Goal: Information Seeking & Learning: Learn about a topic

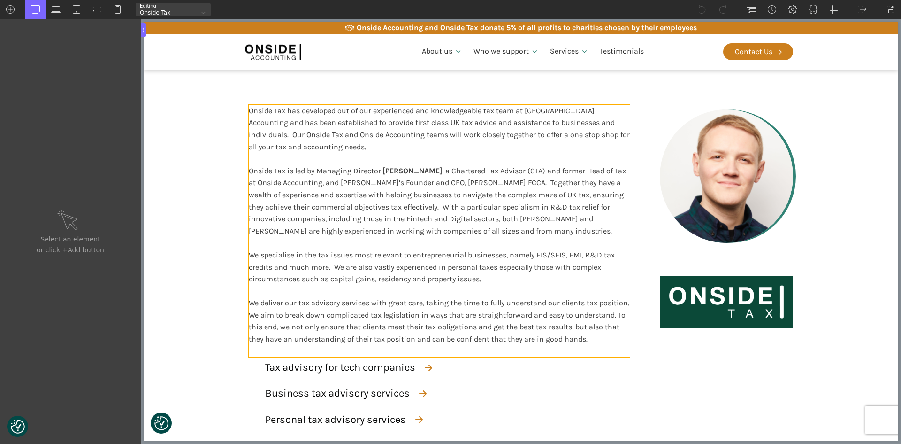
scroll to position [141, 0]
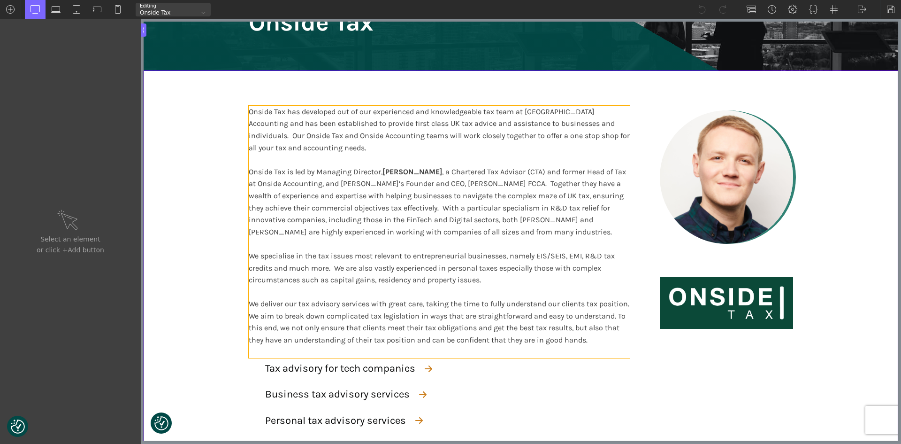
click at [590, 122] on span "Onside Tax has developed out of our experienced and knowledgeable tax team at […" at bounding box center [439, 129] width 381 height 45
type input "text_block-6-52"
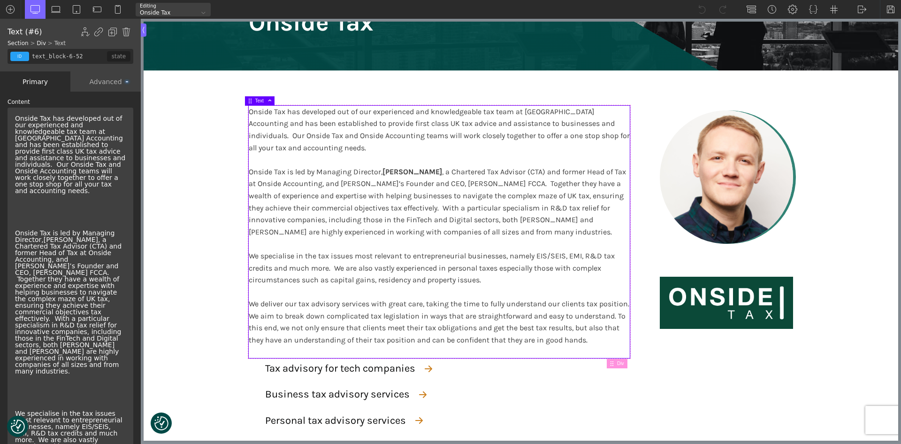
click at [98, 158] on span "Onside Tax has developed out of our experienced and knowledgeable tax team at […" at bounding box center [70, 155] width 110 height 80
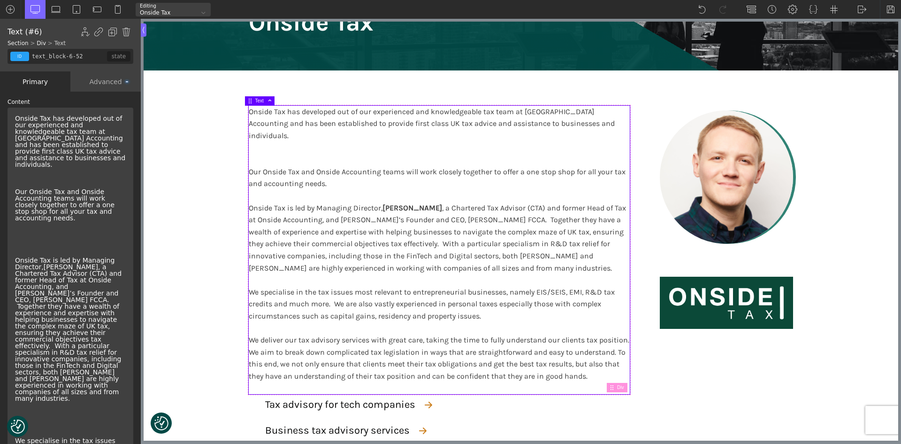
click at [98, 158] on div "Onside Tax has developed out of our experienced and knowledgeable tax team at […" at bounding box center [70, 141] width 118 height 60
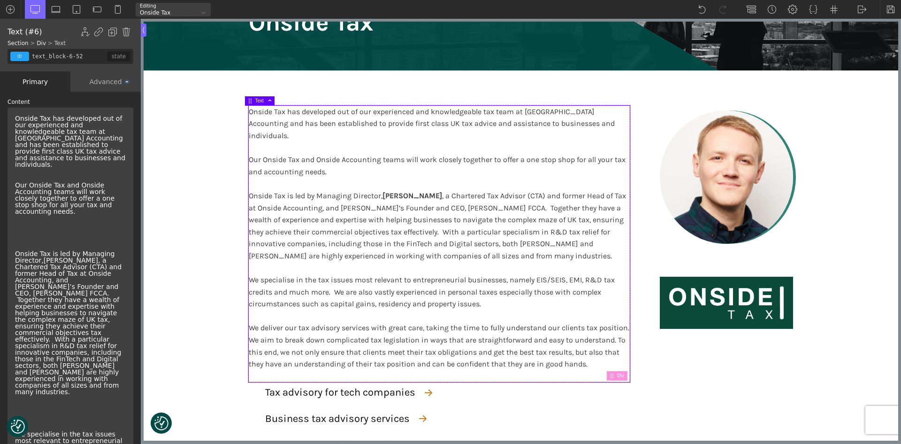
click at [17, 230] on div at bounding box center [70, 232] width 118 height 28
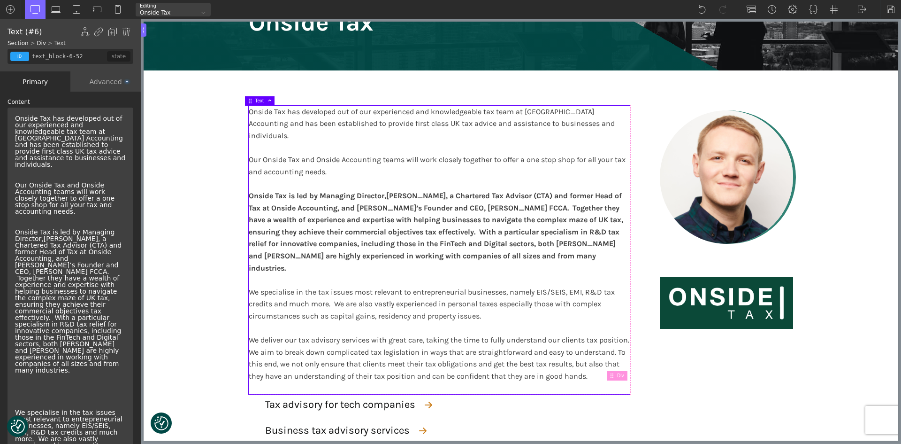
click at [36, 377] on div at bounding box center [70, 391] width 118 height 28
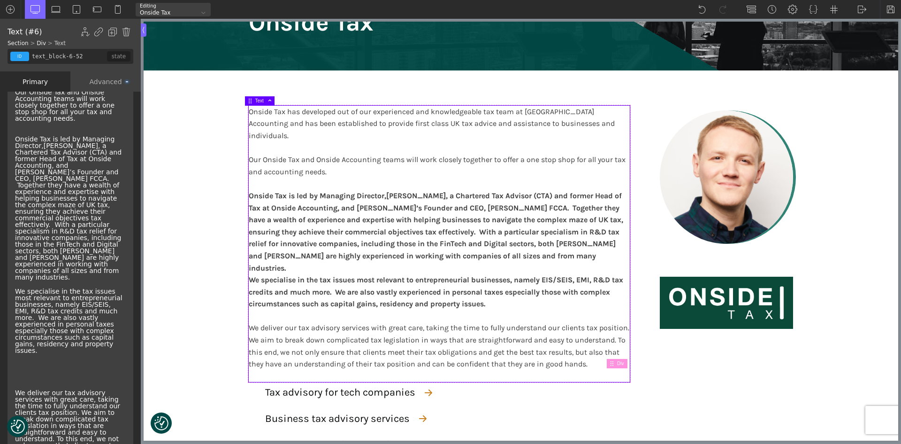
scroll to position [94, 0]
click at [47, 356] on div at bounding box center [70, 370] width 118 height 28
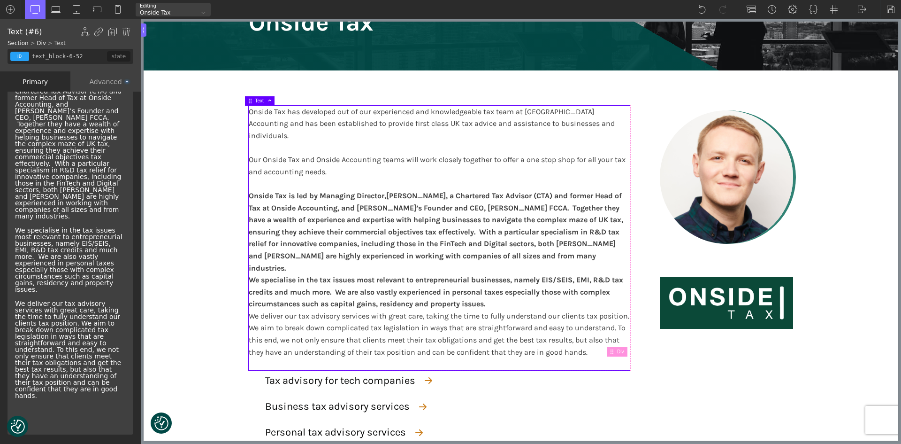
scroll to position [0, 0]
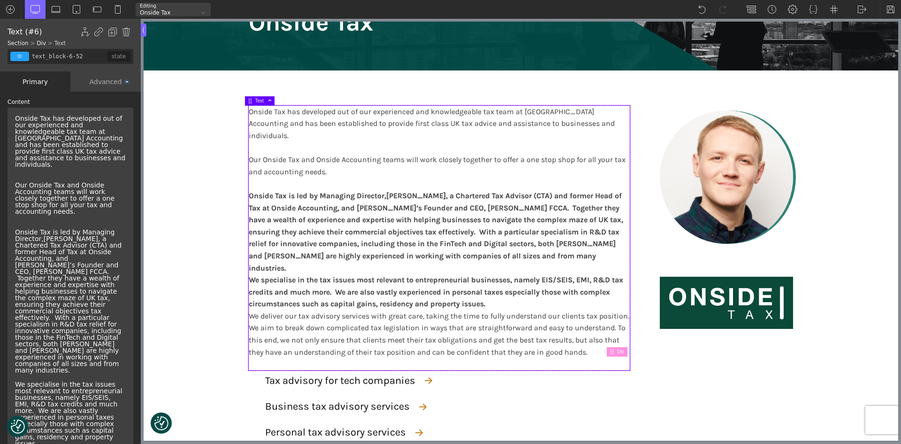
drag, startPoint x: 61, startPoint y: 314, endPoint x: 8, endPoint y: 115, distance: 205.7
click at [8, 115] on div "Onside Tax has developed out of our experienced and knowledgeable tax team at […" at bounding box center [71, 348] width 126 height 481
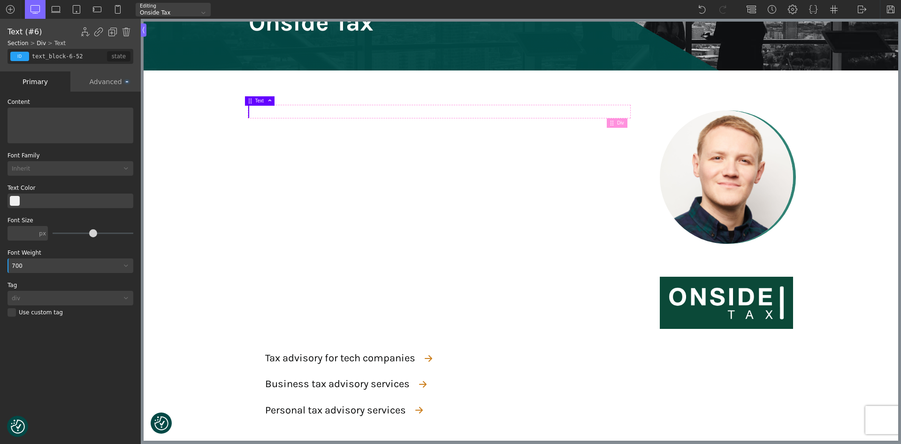
drag, startPoint x: 30, startPoint y: 262, endPoint x: 15, endPoint y: 263, distance: 14.6
click at [15, 263] on div "700" at bounding box center [65, 266] width 114 height 6
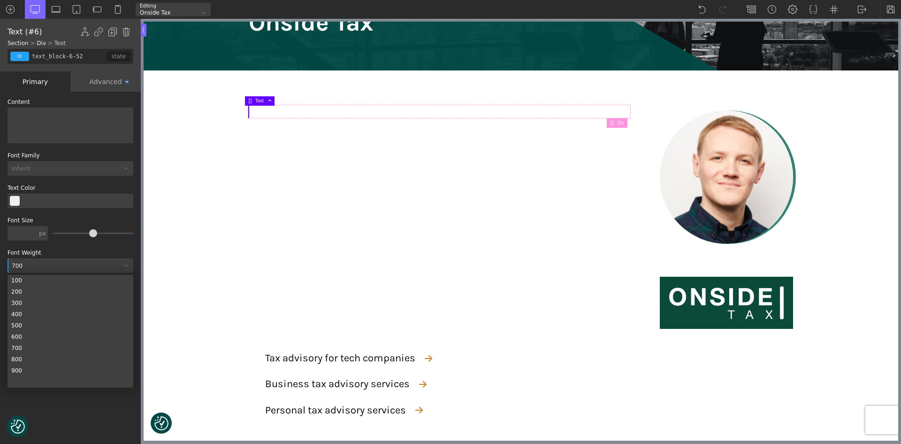
click at [15, 266] on div "700" at bounding box center [65, 266] width 114 height 6
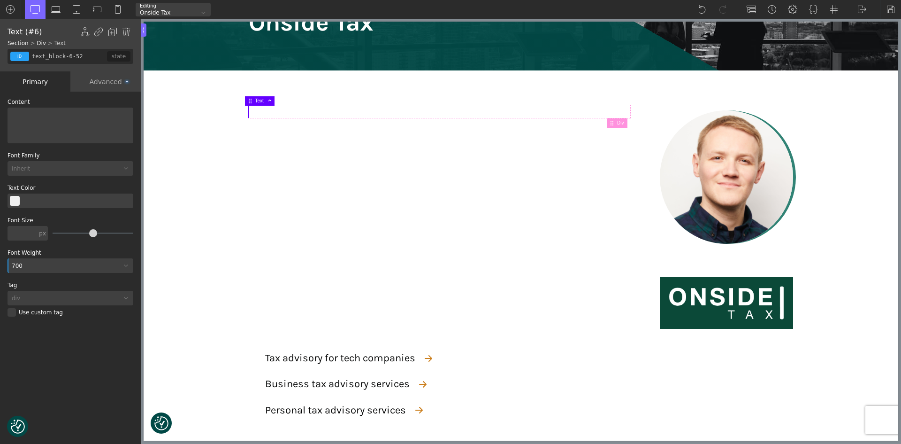
click at [56, 121] on div at bounding box center [70, 125] width 118 height 28
click at [61, 112] on div at bounding box center [70, 125] width 118 height 28
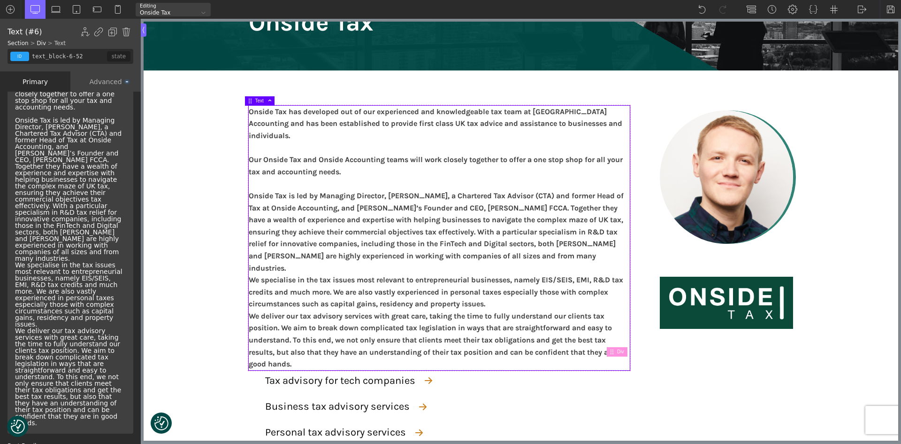
scroll to position [234, 0]
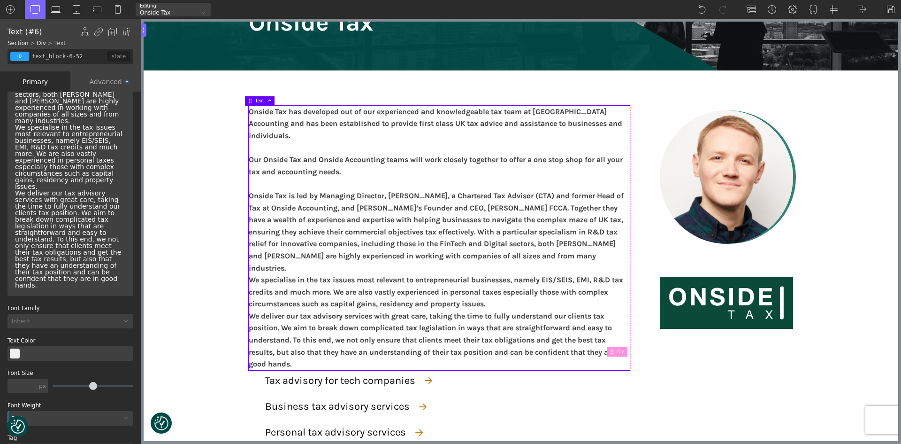
click at [22, 416] on div "700" at bounding box center [65, 419] width 114 height 6
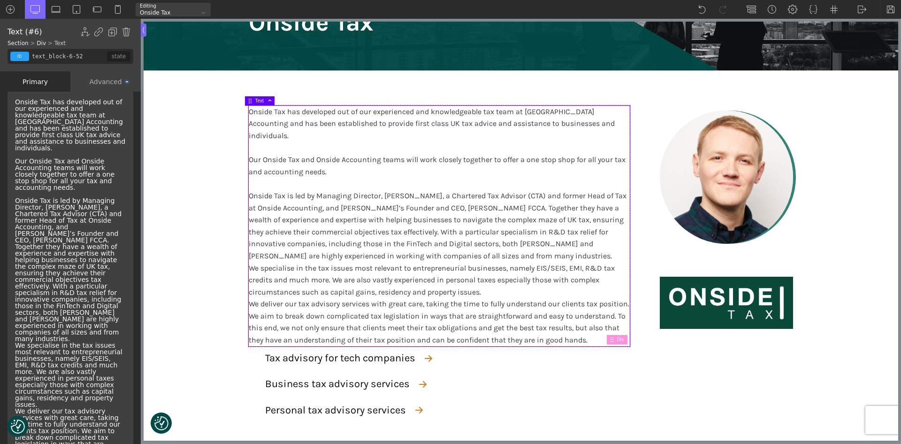
scroll to position [0, 0]
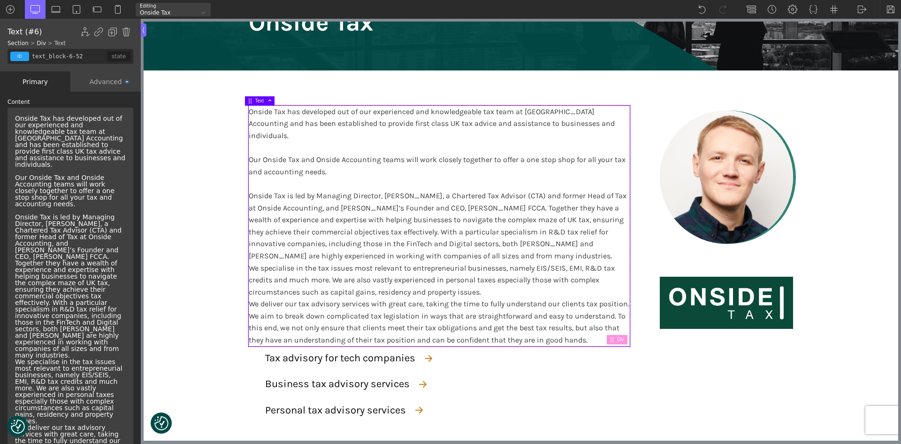
click at [60, 118] on div "Onside Tax has developed out of our experienced and knowledgeable tax team at […" at bounding box center [70, 318] width 118 height 415
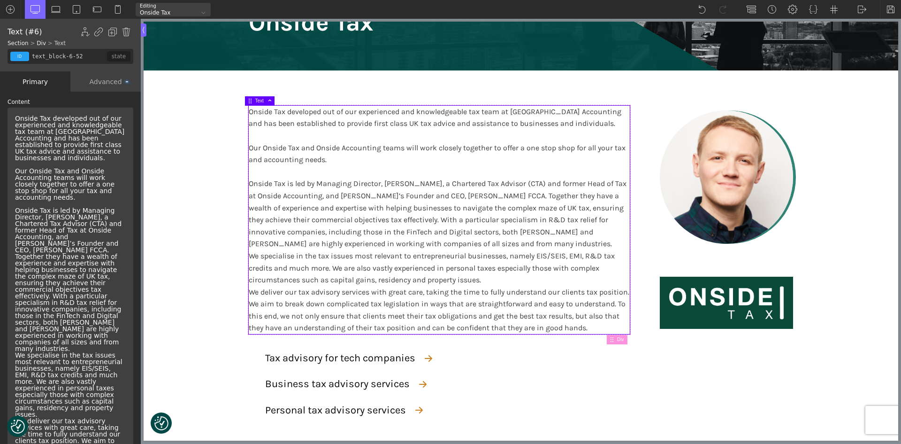
click at [66, 155] on div "Onside Tax developed out of our experienced and knowledgeable tax team at [GEOG…" at bounding box center [70, 315] width 118 height 408
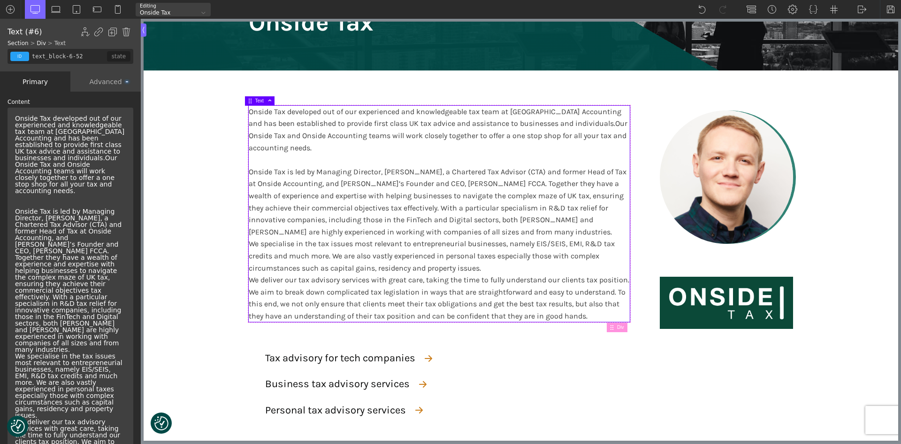
click at [103, 172] on span "Our Onside Tax and Onside Accounting teams will work closely together to offer …" at bounding box center [66, 174] width 102 height 40
click at [30, 180] on span "Our Onside Tax and Onside Accounting teams will work closely together to offer …" at bounding box center [66, 174] width 102 height 40
click at [16, 331] on div "Onside Tax is led by Managing Director, [PERSON_NAME], a Chartered Tax Advisor …" at bounding box center [70, 359] width 118 height 323
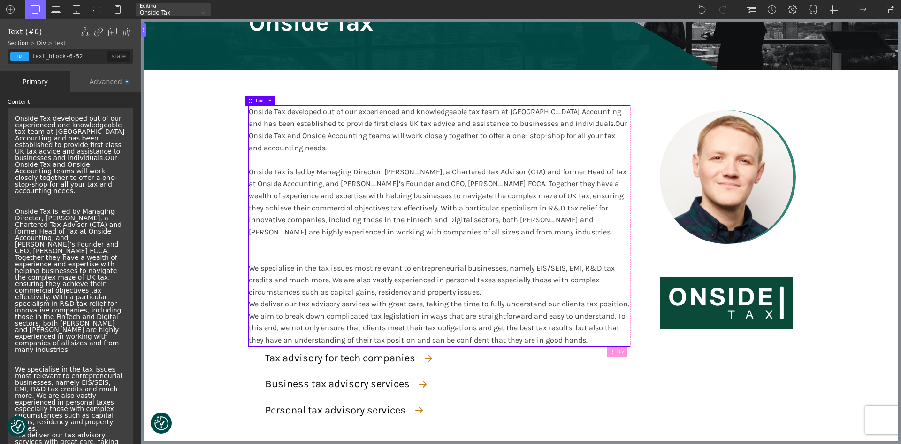
click at [16, 331] on div "Onside Tax is led by Managing Director, [PERSON_NAME], a Chartered Tax Advisor …" at bounding box center [70, 366] width 118 height 336
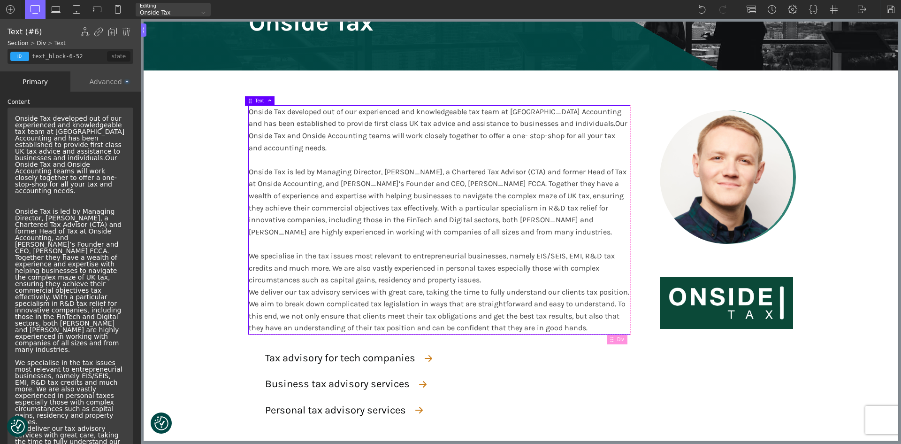
scroll to position [94, 0]
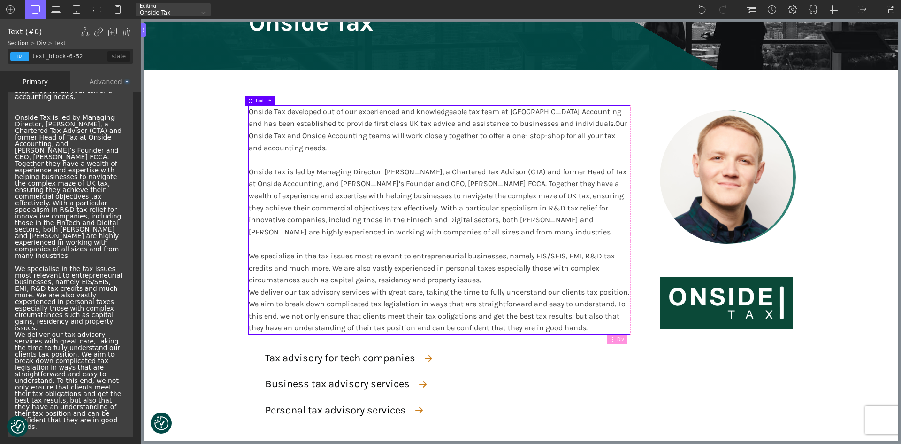
click at [15, 305] on div "Onside Tax is led by Managing Director, [PERSON_NAME], a Chartered Tax Advisor …" at bounding box center [70, 269] width 118 height 330
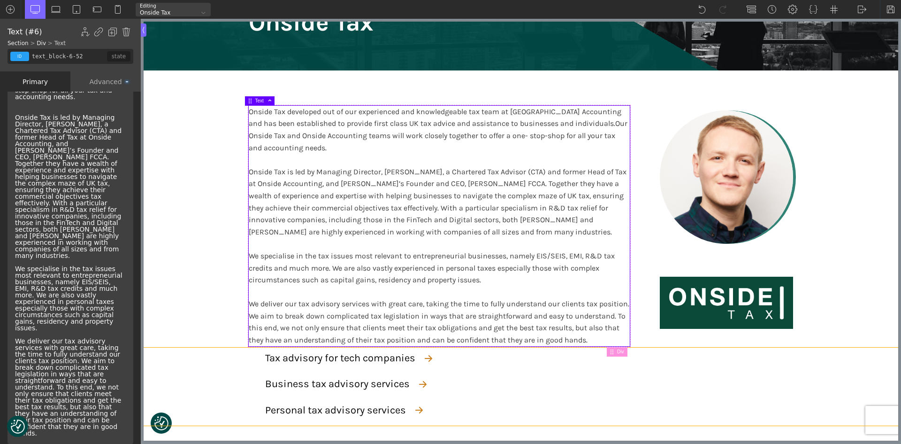
click at [758, 367] on div "Tax advisory for tech companies Business tax advisory services Personal tax adv…" at bounding box center [520, 386] width 563 height 78
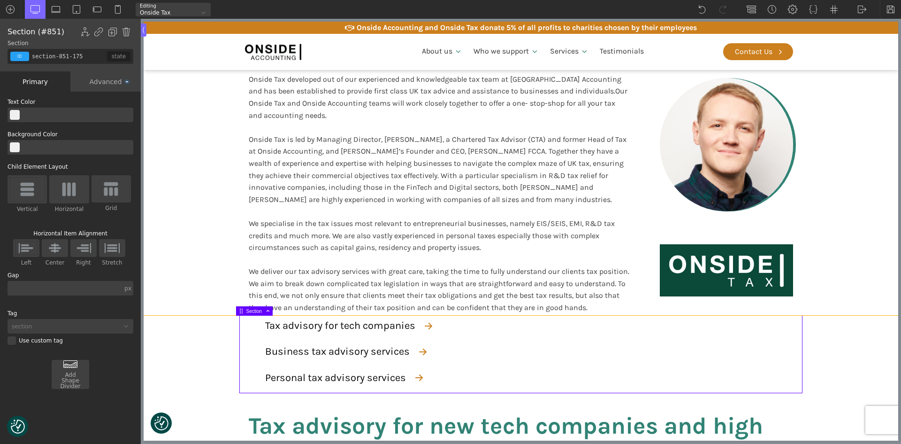
scroll to position [188, 0]
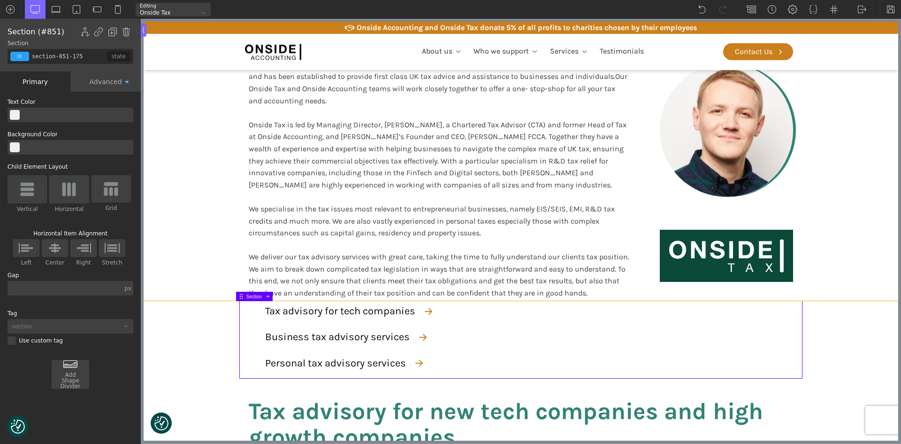
click at [192, 225] on section "Onside Tax developed out of our experienced and knowledgeable tax team at [GEOG…" at bounding box center [521, 161] width 755 height 277
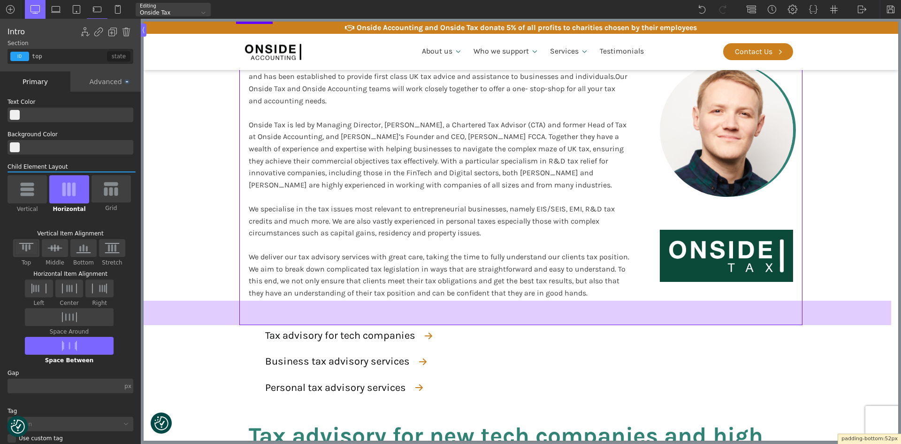
drag, startPoint x: 463, startPoint y: 298, endPoint x: 460, endPoint y: 323, distance: 24.6
click at [460, 323] on div at bounding box center [518, 312] width 748 height 24
click at [882, 308] on div at bounding box center [518, 312] width 748 height 24
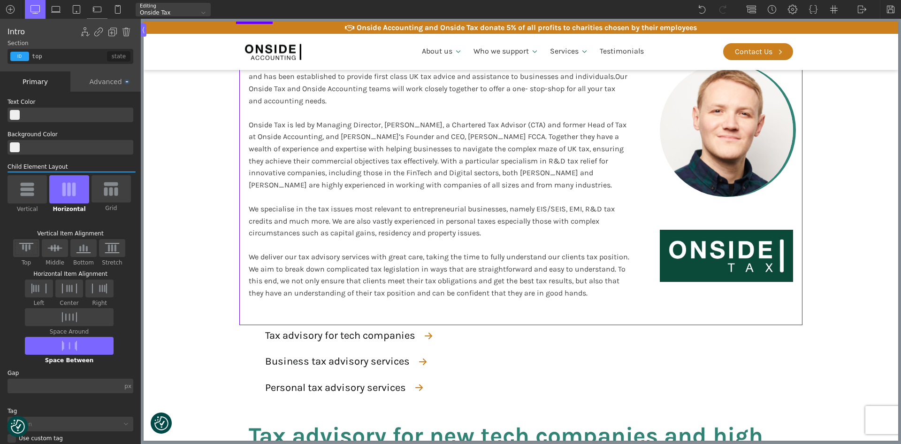
click at [162, 253] on section "Onside Tax developed out of our experienced and knowledgeable tax team at [GEOG…" at bounding box center [521, 173] width 755 height 301
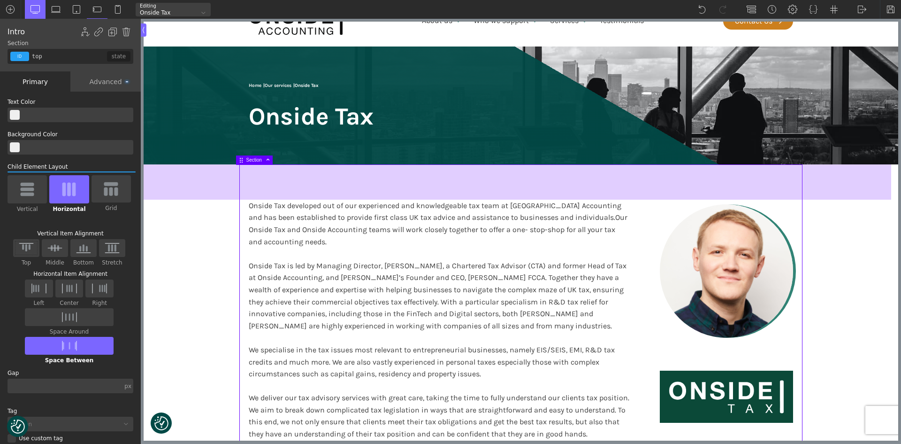
click at [268, 190] on div at bounding box center [518, 181] width 748 height 35
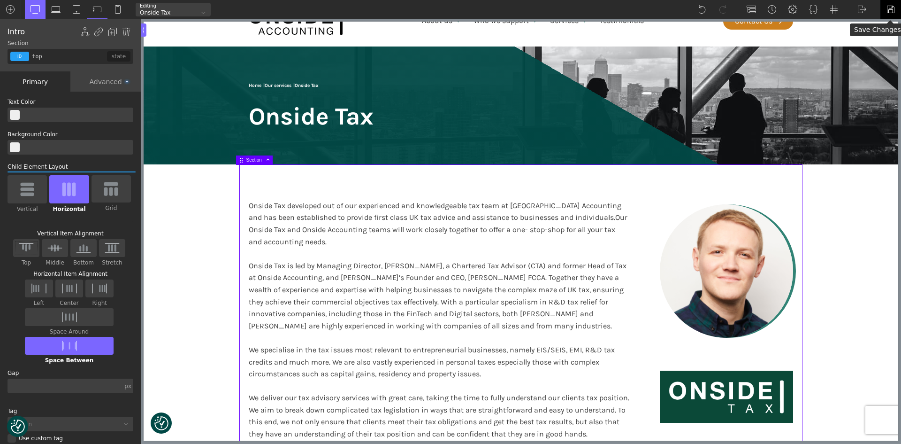
click at [890, 5] on img at bounding box center [890, 9] width 9 height 9
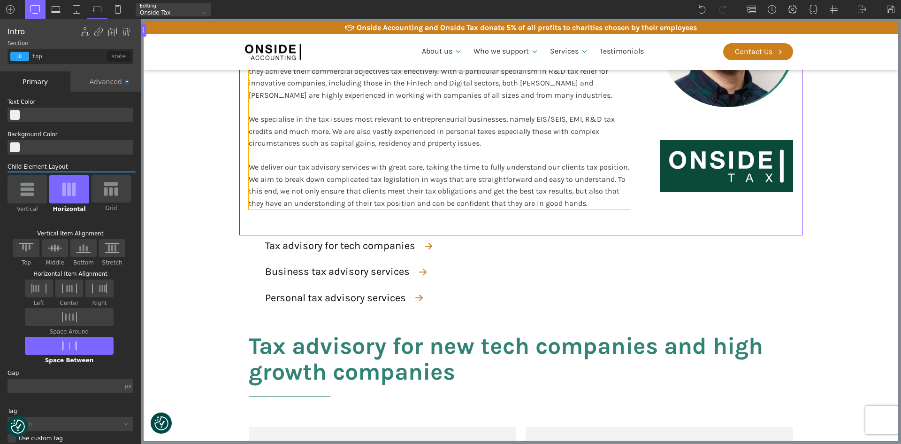
scroll to position [282, 0]
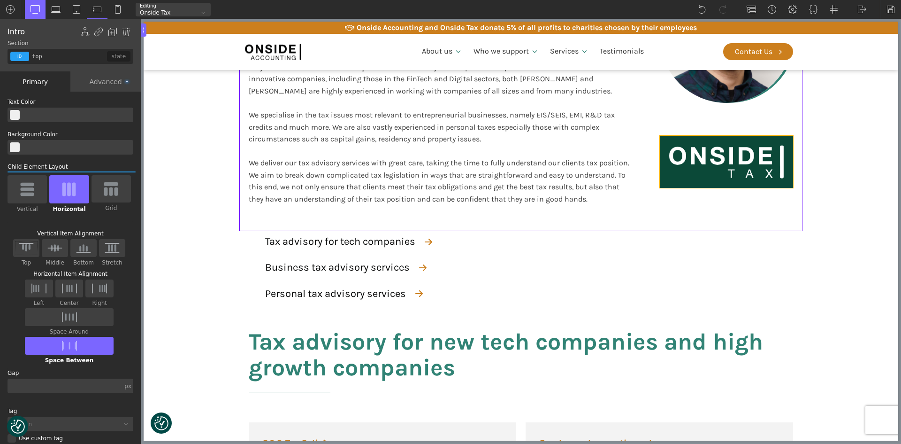
click at [683, 182] on img at bounding box center [726, 162] width 133 height 52
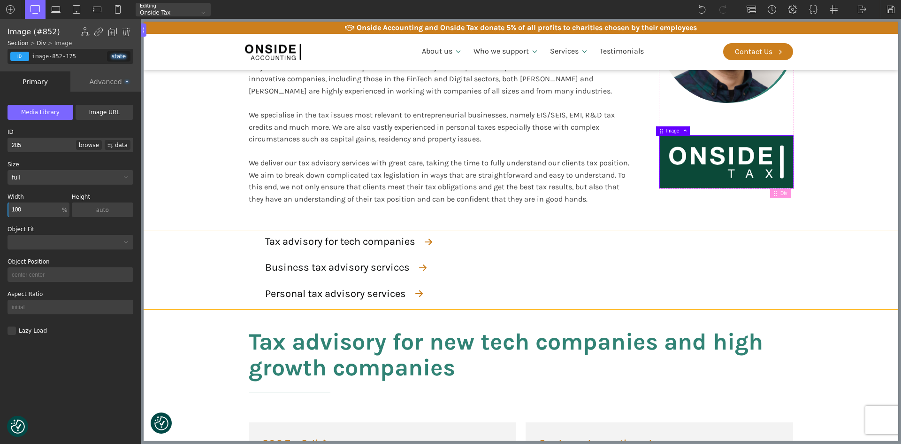
click at [724, 269] on div "Tax advisory for tech companies Business tax advisory services Personal tax adv…" at bounding box center [520, 270] width 563 height 78
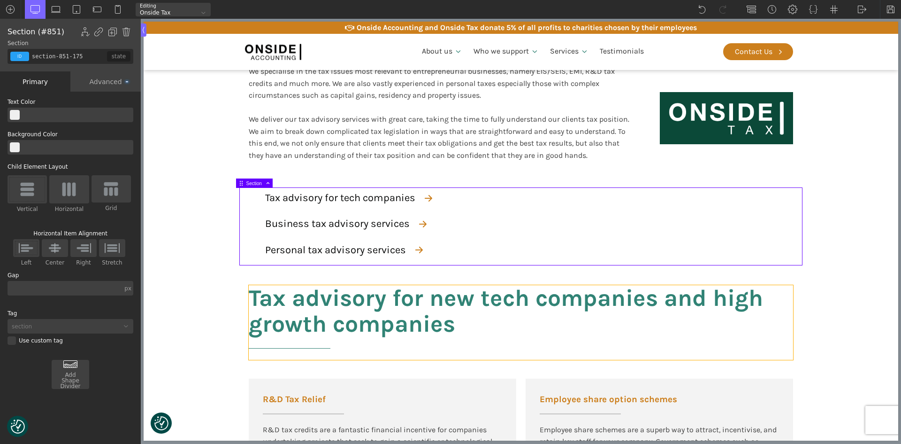
scroll to position [423, 0]
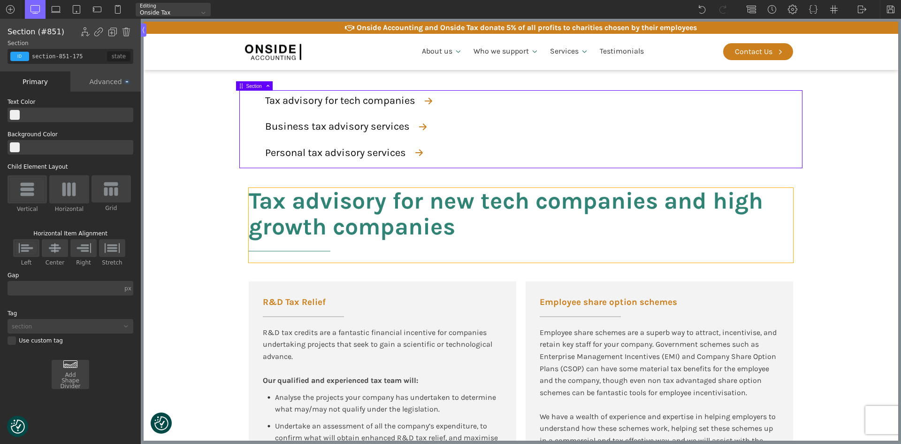
click at [347, 213] on h2 "Tax advisory for new tech companies and high growth companies" at bounding box center [521, 225] width 545 height 75
type input "headline-144-137"
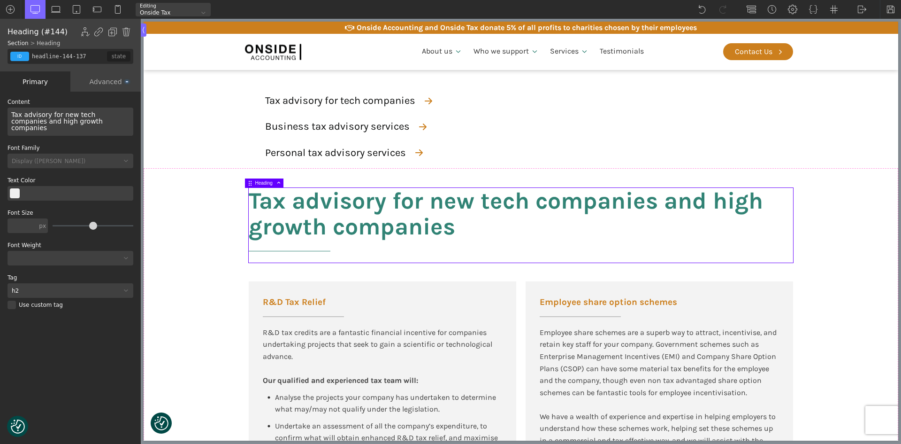
click at [25, 116] on div "Tax advisory for new tech companies and high growth companies" at bounding box center [71, 122] width 126 height 28
click at [62, 114] on div "Tax Advisory for new tech companies and high growth companies" at bounding box center [71, 122] width 126 height 28
click at [77, 117] on div "Tax Advisory for New tech companies and high growth companies" at bounding box center [71, 122] width 126 height 28
click at [77, 118] on div "Tax Advisory for New tech companies and high growth companies" at bounding box center [71, 122] width 126 height 28
click at [77, 117] on div "Tax Advisory for New tech companies and high growth companies" at bounding box center [71, 122] width 126 height 28
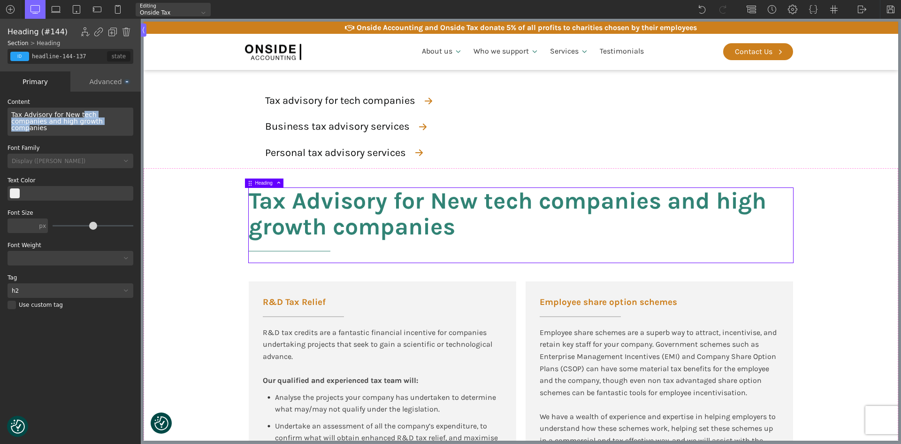
click at [105, 139] on div "Content Tax Advisory for New tech companies and high growth companies Font Fami…" at bounding box center [71, 211] width 126 height 225
click at [91, 114] on div "Tax Advisory for New tech companies and high growth companies" at bounding box center [71, 122] width 126 height 28
click at [87, 118] on div "Tax Advisory for New tech companies and high growth companies" at bounding box center [71, 122] width 126 height 28
click at [77, 129] on div "Tax Advisory for New tech companies and high growth companies" at bounding box center [71, 122] width 126 height 28
click at [78, 113] on div "Tax Advisory for New tech companies and high growth companies" at bounding box center [71, 122] width 126 height 28
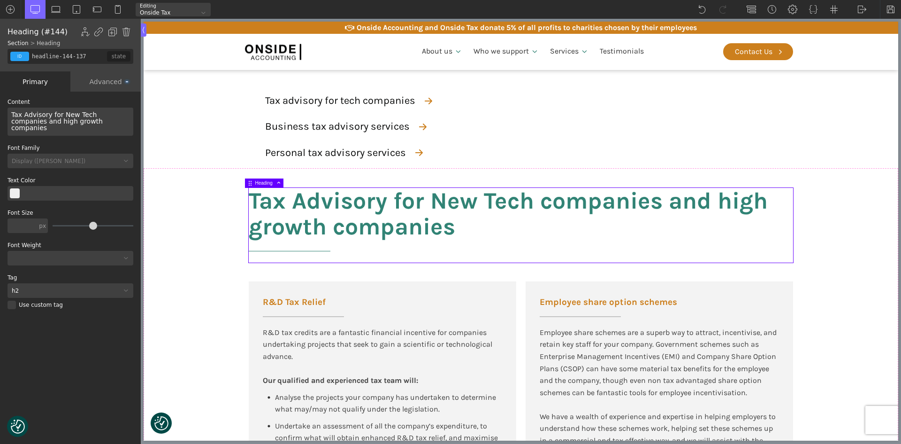
click at [92, 114] on div "Tax Advisory for New Tech companies and high growth companies" at bounding box center [71, 122] width 126 height 28
click at [27, 121] on div "Tax Advisory for New Tech Companies and high growth companies" at bounding box center [71, 122] width 126 height 28
click at [39, 123] on div "Tax Advisory for New Tech Companies and High growth companies" at bounding box center [71, 122] width 126 height 28
click at [66, 121] on div "Tax Advisory for New Tech Companies and High-growth companies" at bounding box center [71, 122] width 126 height 28
click at [110, 115] on div "Tax Advisory for New Tech Companies and High-growth Companies" at bounding box center [71, 122] width 126 height 28
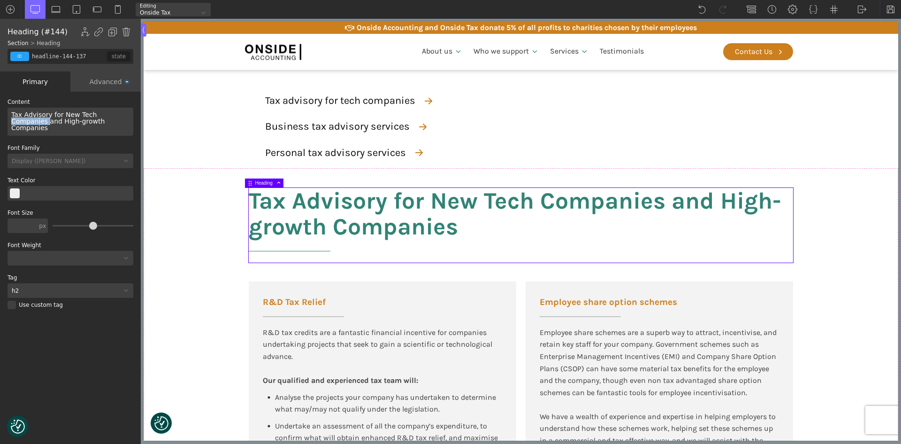
click at [110, 115] on div "Tax Advisory for New Tech Companies and High-growth Companies" at bounding box center [71, 122] width 126 height 28
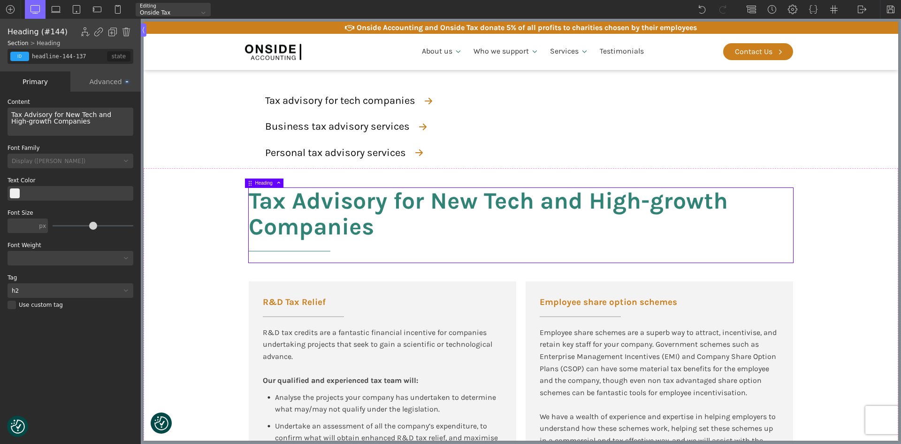
click at [13, 123] on div "Tax Advisory for New Tech and High-growth Companies" at bounding box center [71, 122] width 126 height 28
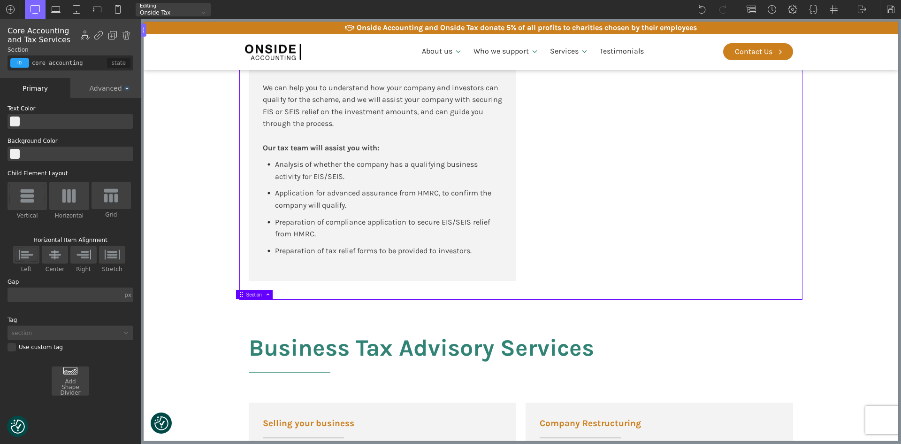
scroll to position [986, 0]
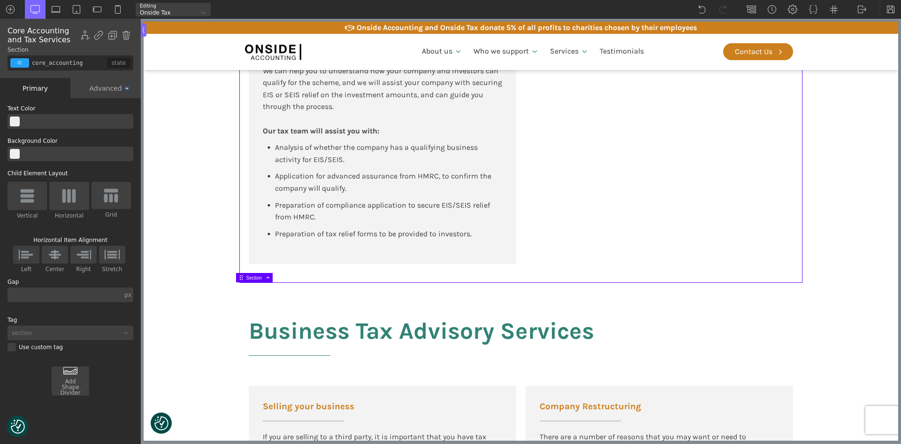
click at [298, 271] on div "R&D Tax Relief R&D tax credits are a fantastic financial incentive for companie…" at bounding box center [521, 0] width 545 height 565
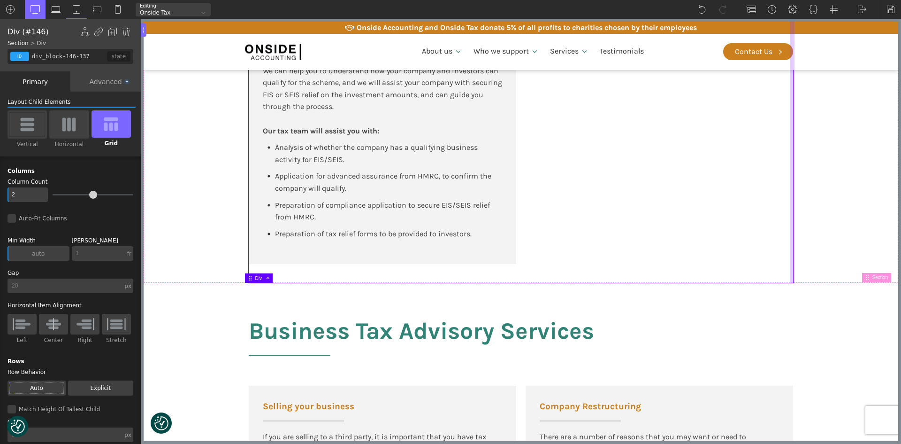
click at [794, 274] on div at bounding box center [792, 0] width 5 height 566
type input "core_accounting"
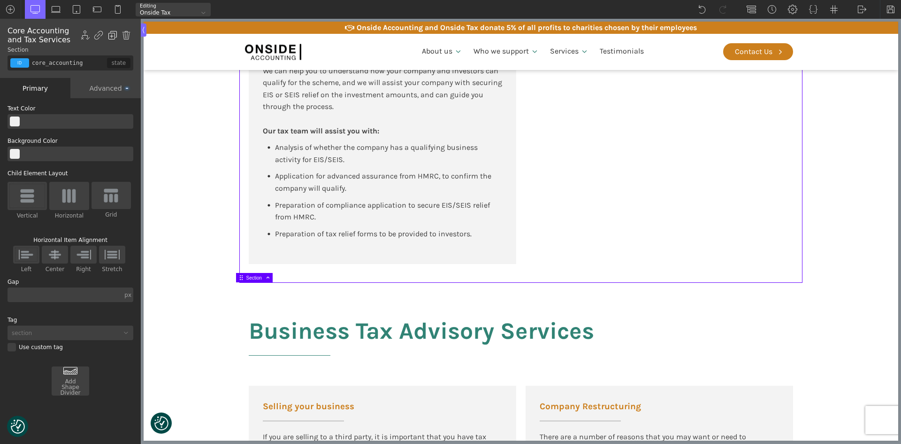
drag, startPoint x: 110, startPoint y: 34, endPoint x: 31, endPoint y: 68, distance: 85.8
click at [110, 34] on img at bounding box center [112, 35] width 9 height 9
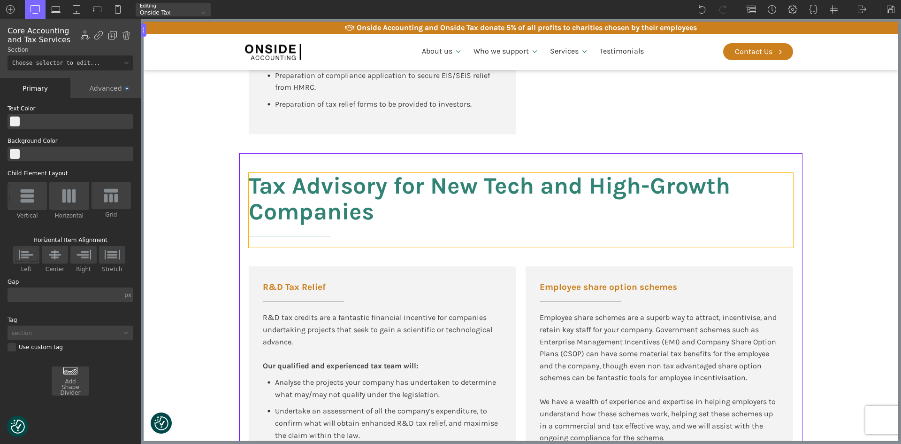
scroll to position [1127, 0]
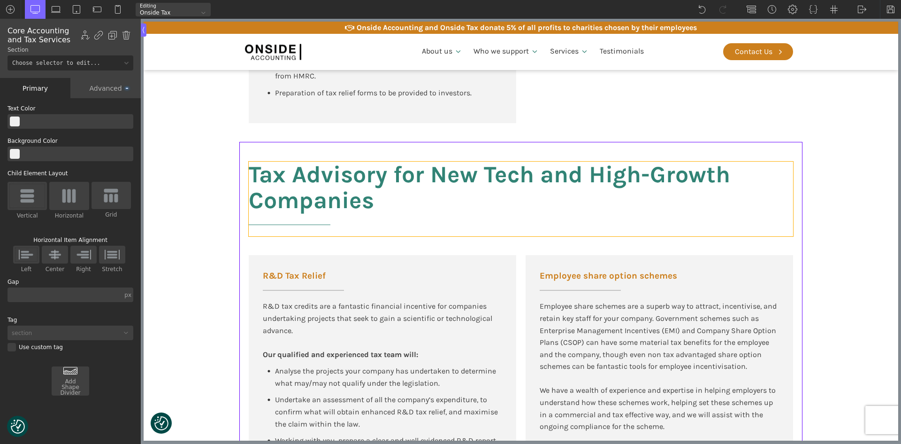
click at [319, 174] on h2 "Tax Advisory for New Tech and High-Growth Companies" at bounding box center [521, 199] width 545 height 75
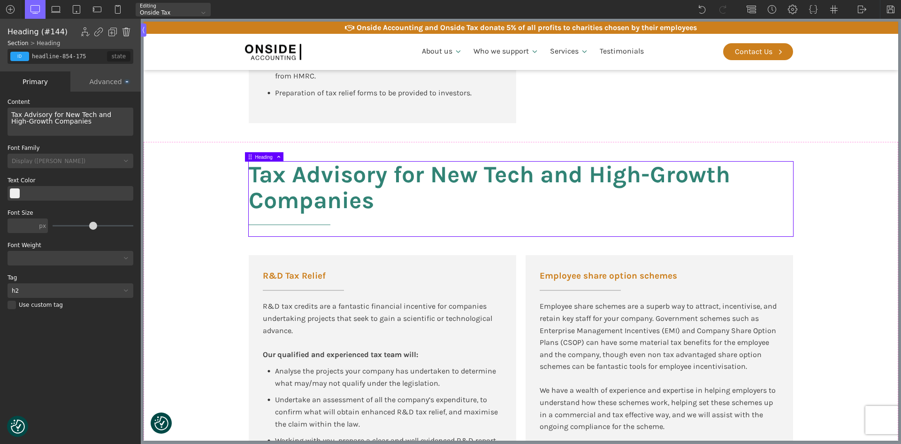
click at [126, 31] on img at bounding box center [126, 31] width 9 height 9
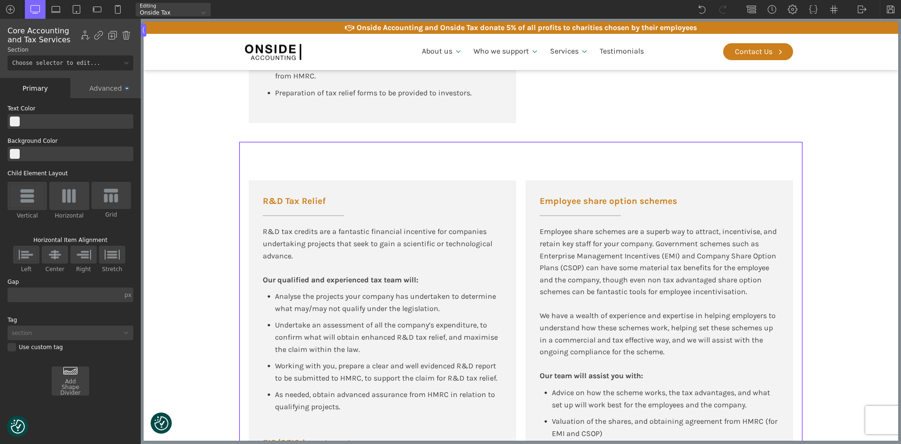
click at [343, 174] on div "R&D Tax Relief R&D tax credits are a fantastic financial incentive for companie…" at bounding box center [520, 444] width 563 height 604
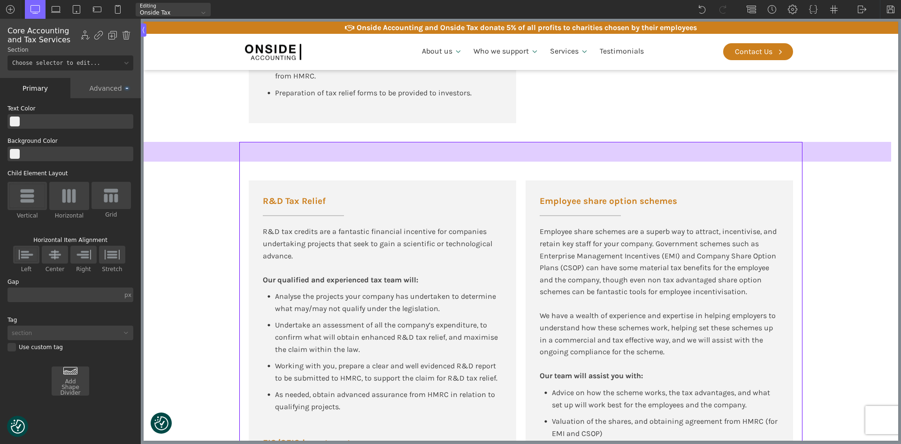
click at [349, 154] on div at bounding box center [518, 152] width 748 height 20
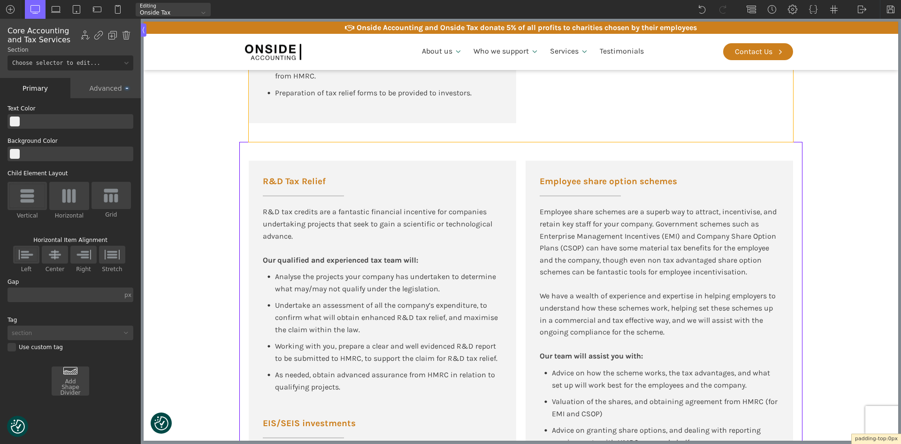
drag, startPoint x: 349, startPoint y: 154, endPoint x: 355, endPoint y: 132, distance: 22.6
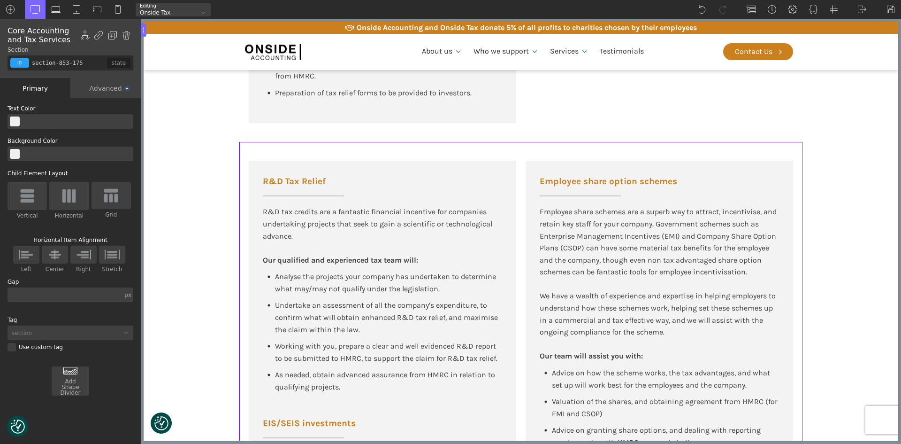
click at [205, 168] on section "R&D Tax Relief R&D tax credits are a fantastic financial incentive for companie…" at bounding box center [521, 434] width 755 height 584
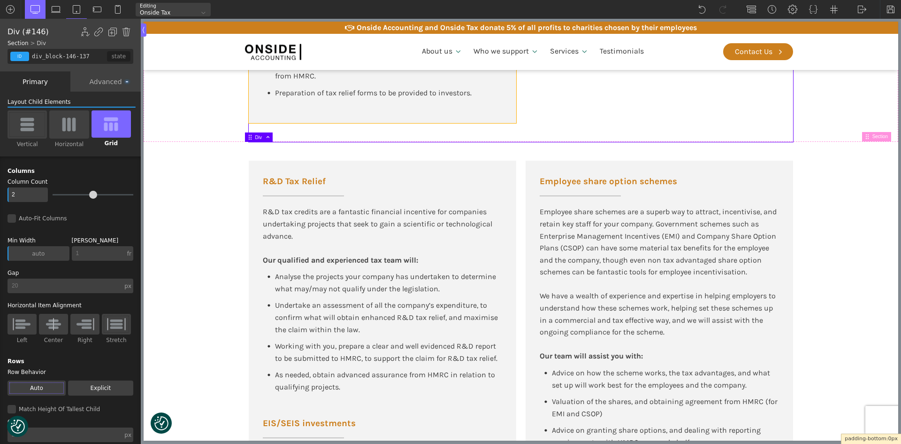
drag, startPoint x: 317, startPoint y: 141, endPoint x: 321, endPoint y: 122, distance: 19.6
click at [208, 187] on section "R&D Tax Relief R&D tax credits are a fantastic financial incentive for companie…" at bounding box center [521, 434] width 755 height 584
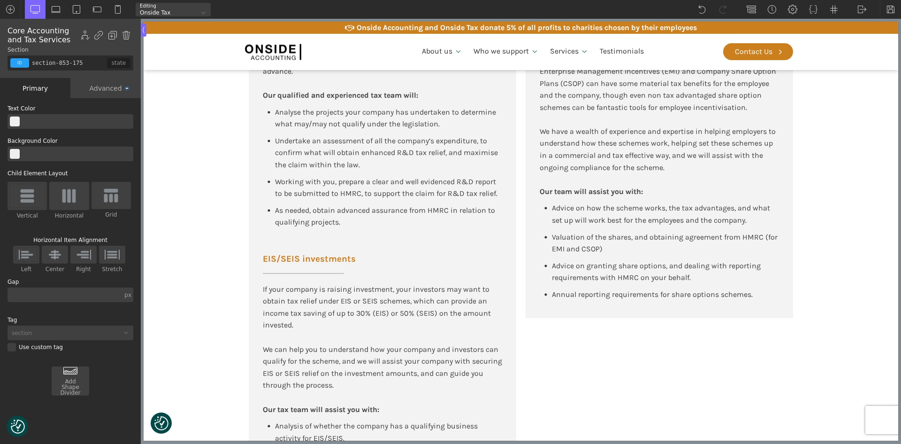
scroll to position [751, 0]
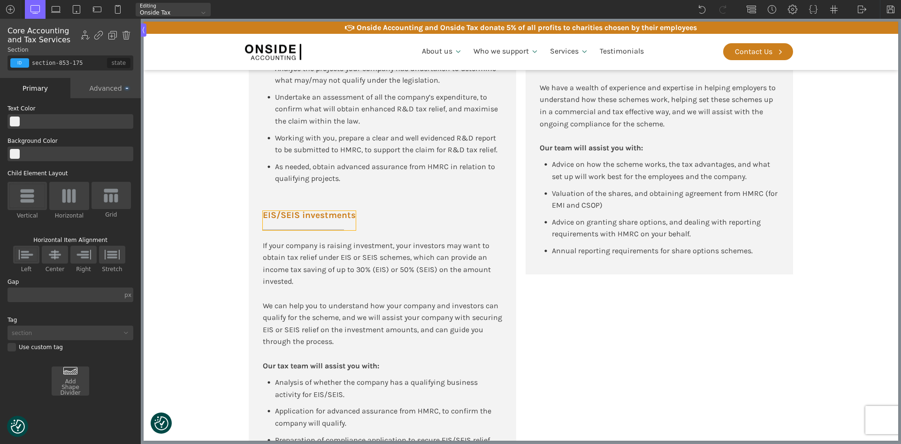
click at [305, 221] on h3 "EIS/SEIS investments" at bounding box center [309, 220] width 93 height 19
type input "headline-211-137"
type input "left-underline"
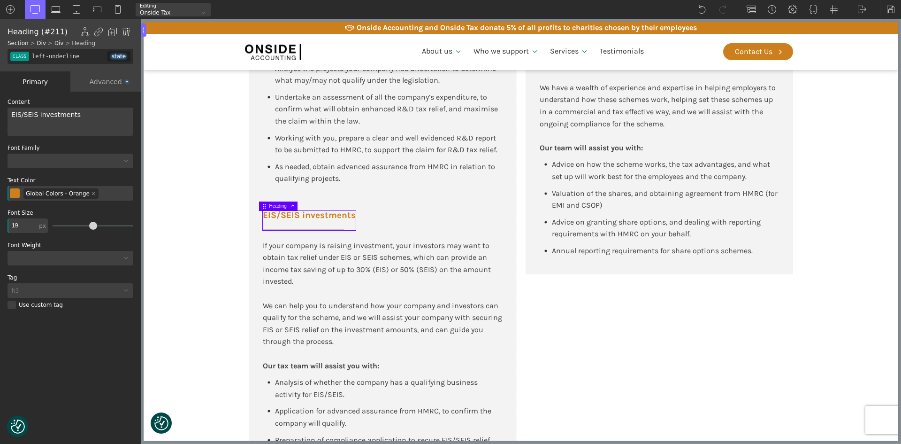
click at [127, 30] on img at bounding box center [126, 31] width 9 height 9
type input "div_block-147-137"
type input "false"
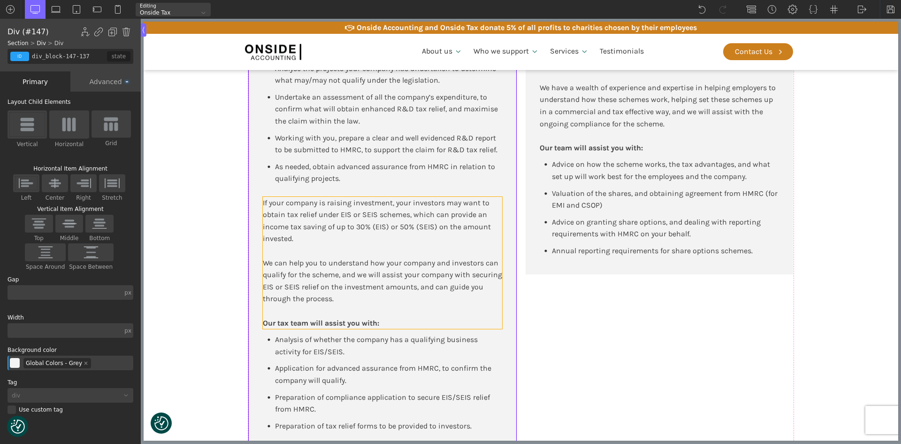
click at [309, 217] on div "If your company is raising investment, your investors may want to obtain tax re…" at bounding box center [382, 221] width 239 height 48
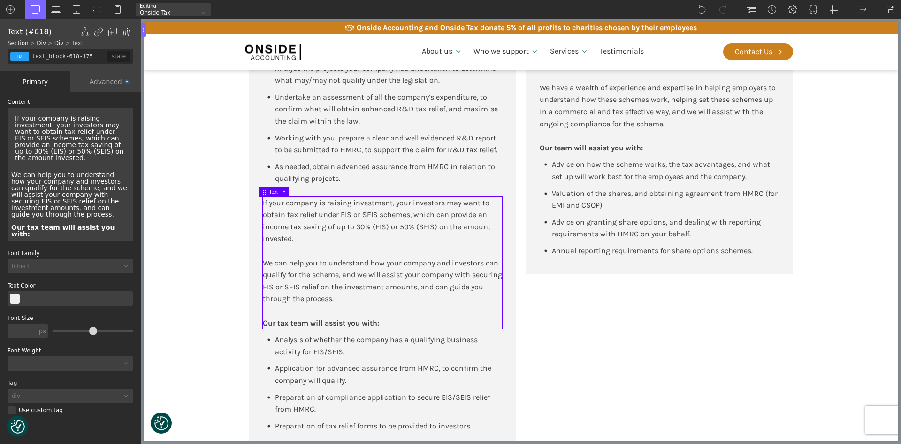
click at [124, 31] on img at bounding box center [126, 31] width 9 height 9
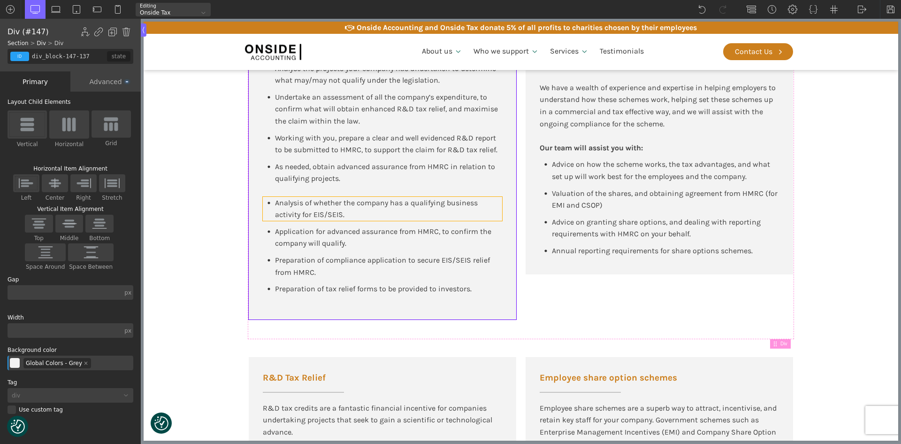
click at [263, 208] on div "Analysis of whether the company has a qualifying business activity for EIS/SEIS." at bounding box center [382, 209] width 239 height 24
type input "div_block-235-137"
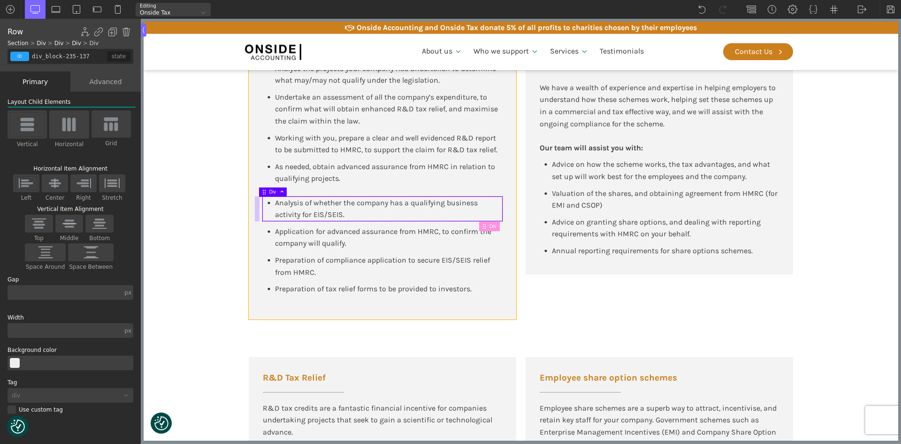
type input "div_block-147-137"
type input "color(10)"
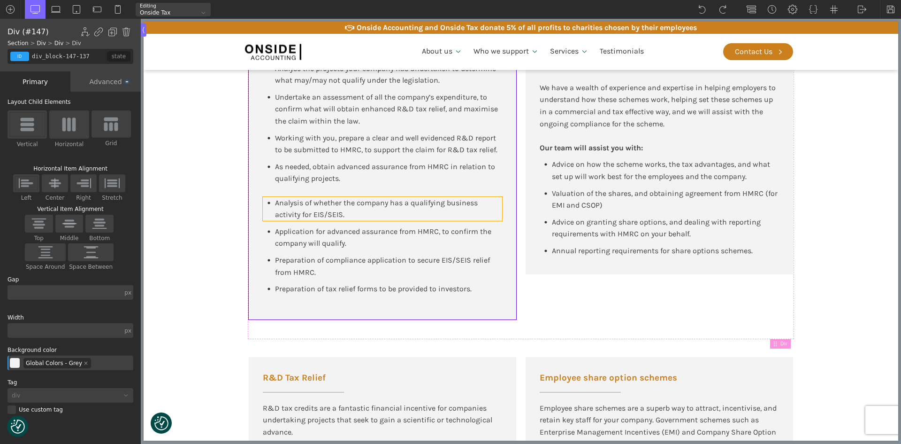
click at [263, 208] on div "Analysis of whether the company has a qualifying business activity for EIS/SEIS." at bounding box center [382, 209] width 239 height 24
type input "div_block-235-137"
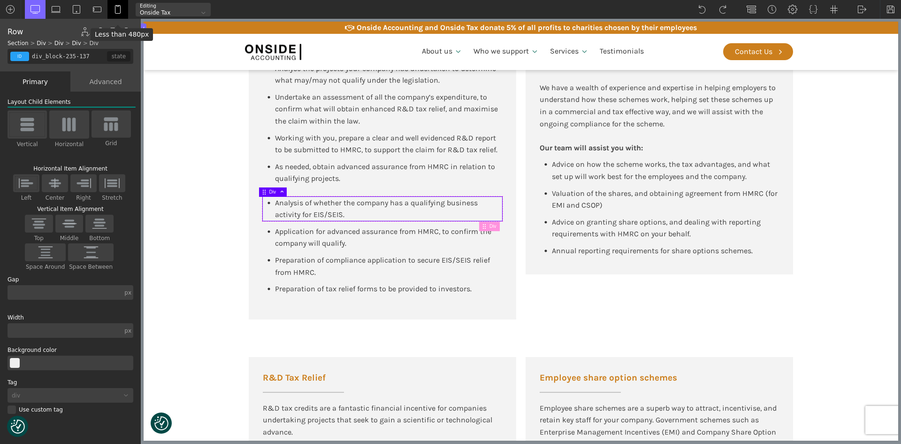
click at [128, 28] on div "Less than 480px ×" at bounding box center [122, 34] width 62 height 13
click at [126, 31] on img at bounding box center [126, 31] width 9 height 9
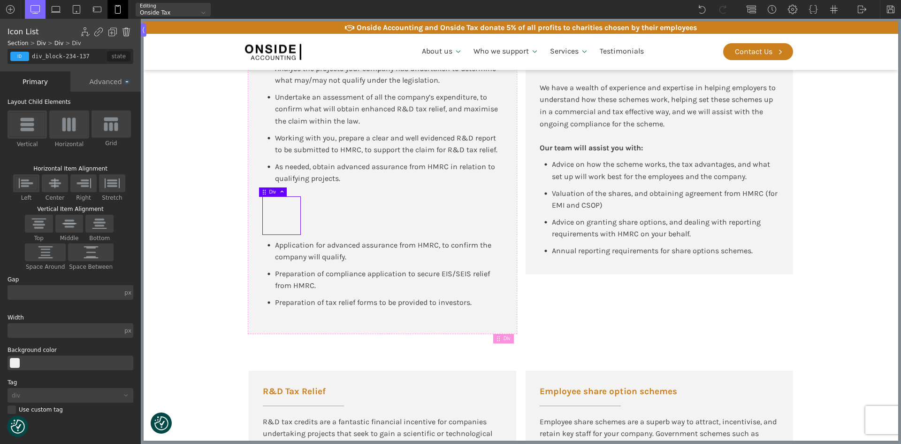
click at [127, 32] on img at bounding box center [126, 31] width 9 height 9
type input "div_block-147-137"
type input "color(10)"
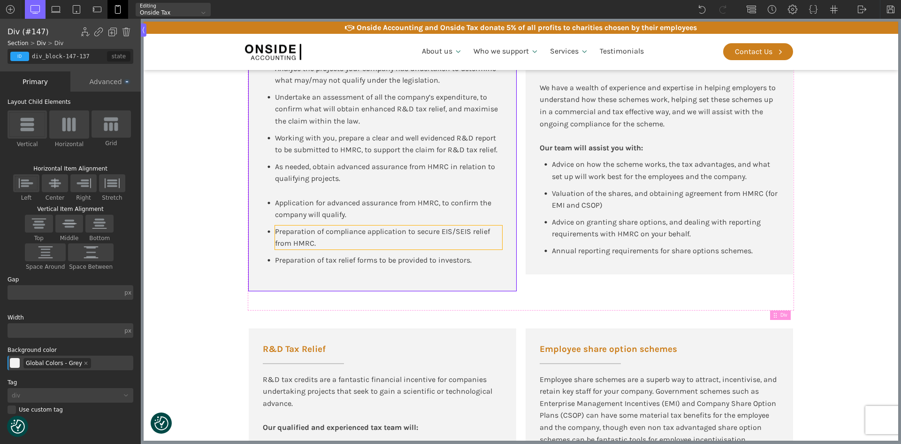
click at [294, 204] on span "Application for advanced assurance from HMRC, to confirm the company will quali…" at bounding box center [384, 208] width 218 height 21
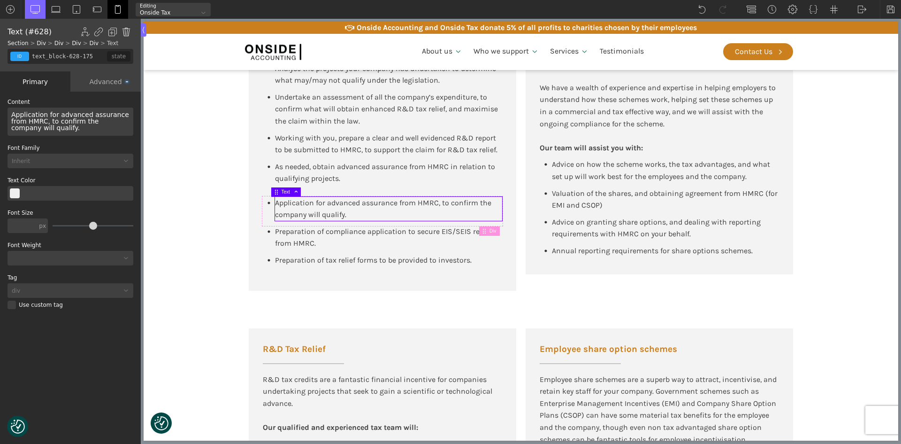
click at [124, 33] on img at bounding box center [126, 31] width 9 height 9
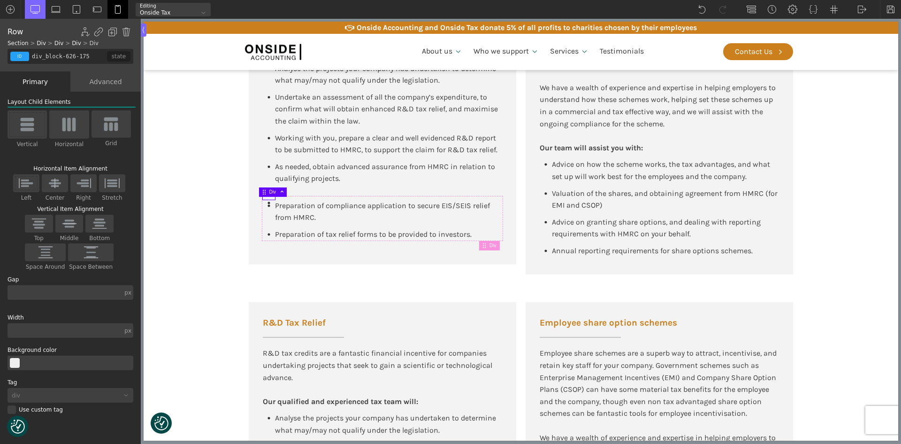
click at [300, 225] on div "Preparation of compliance application to secure EIS/SEIS relief from HMRC." at bounding box center [382, 214] width 239 height 29
click at [123, 34] on img at bounding box center [126, 31] width 9 height 9
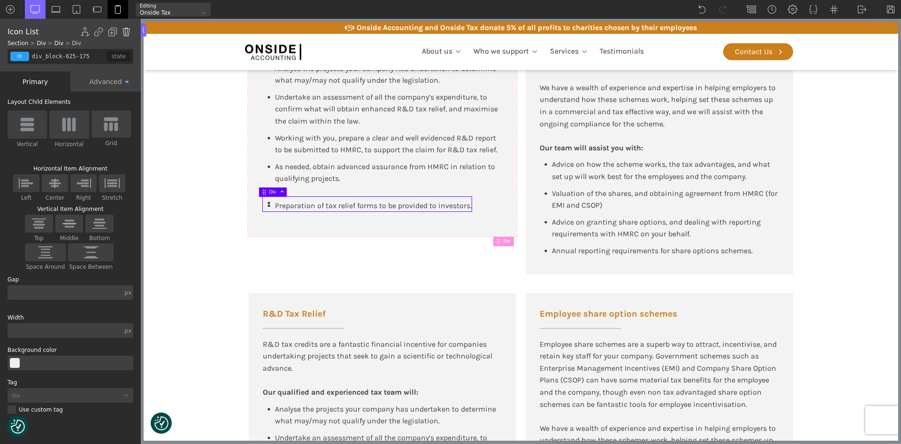
click at [127, 31] on img at bounding box center [126, 31] width 9 height 9
type input "div_block-147-137"
type input "color(10)"
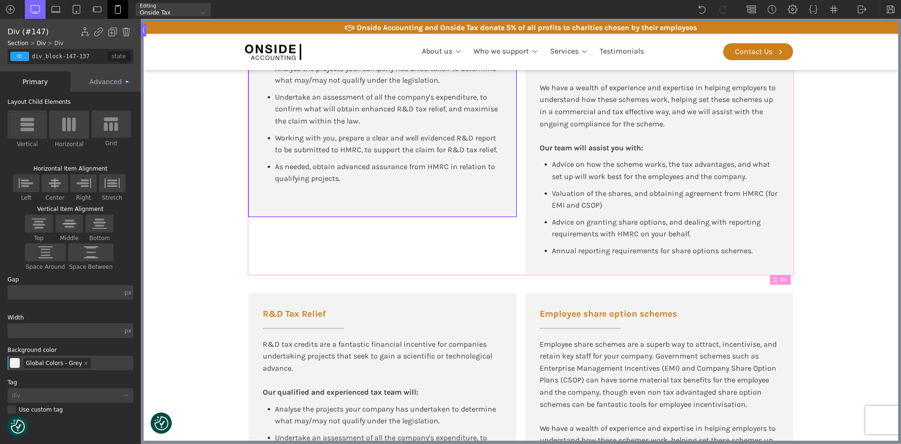
click at [254, 241] on div "R&D Tax Relief R&D tax credits are a fantastic financial incentive for companie…" at bounding box center [521, 114] width 545 height 322
type input "div_block-146-137"
type input "100"
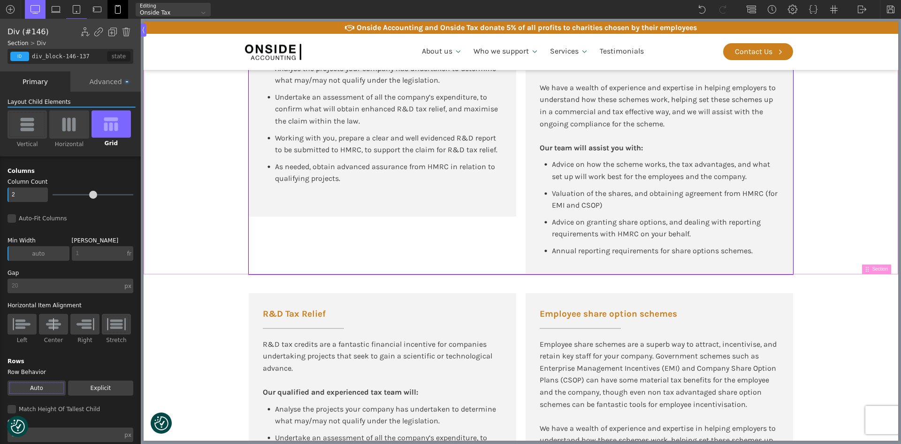
click at [871, 217] on section "Tax Advisory for New Tech and High-Growth Companies R&D Tax Relief R&D tax cred…" at bounding box center [521, 56] width 755 height 435
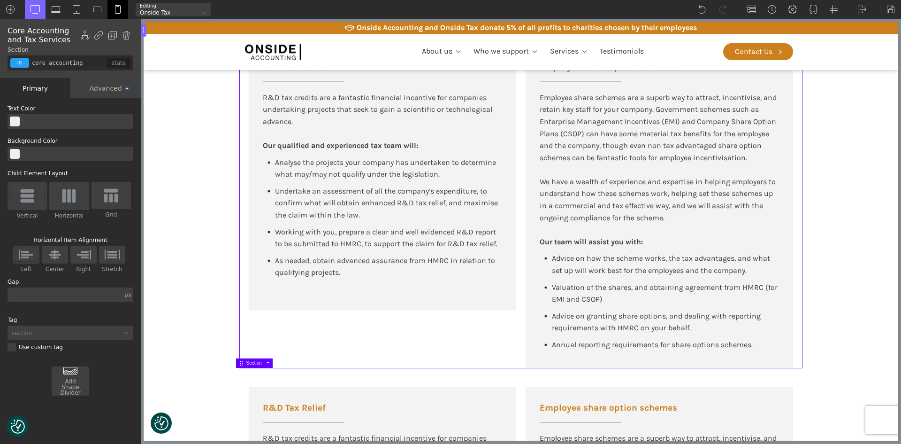
scroll to position [610, 0]
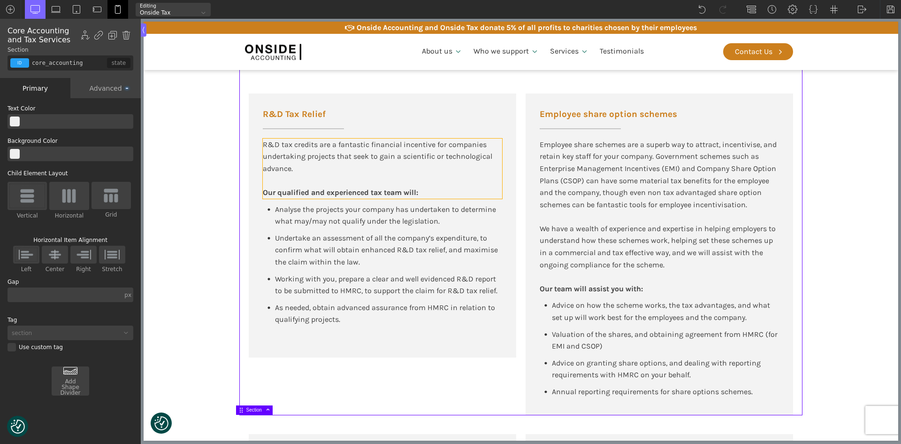
click at [304, 194] on b "Our qualified and experienced tax team will:" at bounding box center [340, 192] width 155 height 9
type input "text_block-596-175"
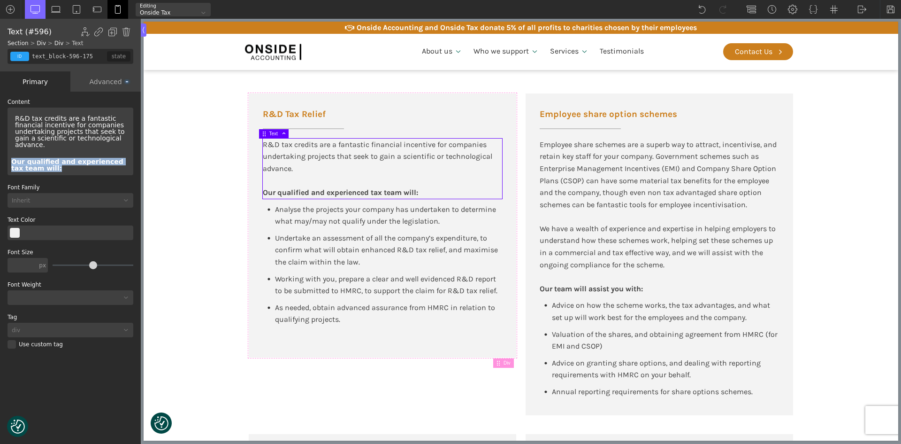
drag, startPoint x: 46, startPoint y: 162, endPoint x: 7, endPoint y: 154, distance: 40.1
click at [7, 154] on div "WP Grid Builder Stack Columns Vertically Page container (1200px) and below Less…" at bounding box center [70, 269] width 141 height 354
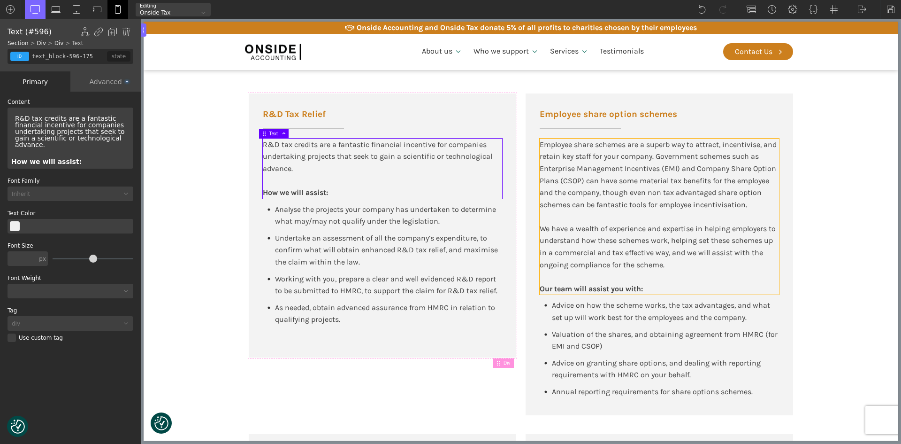
click at [560, 237] on div "Employee share schemes are a superb way to attract, incentivise, and retain key…" at bounding box center [659, 217] width 239 height 156
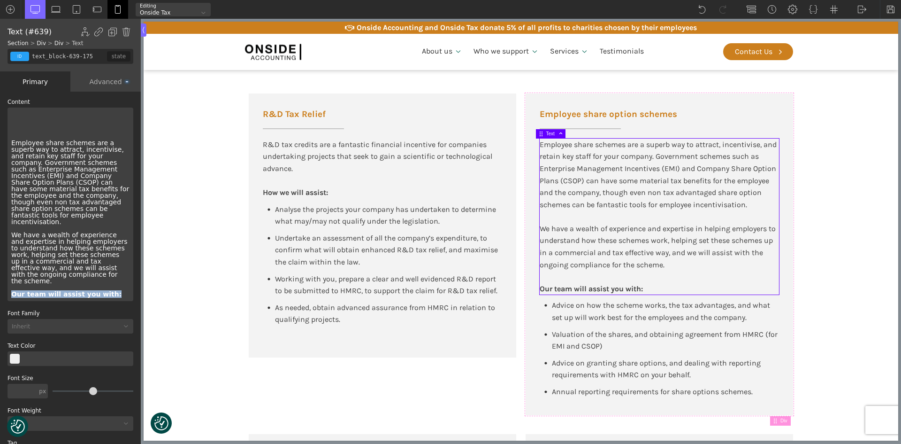
drag, startPoint x: 108, startPoint y: 279, endPoint x: 11, endPoint y: 278, distance: 97.2
click at [11, 278] on div "Employee share schemes are a superb way to attract, incentivise, and retain key…" at bounding box center [71, 204] width 126 height 193
click at [191, 229] on section "Tax Advisory for New Tech and High-Growth Companies R&D Tax Relief R&D tax cred…" at bounding box center [521, 197] width 755 height 435
type input "core_accounting"
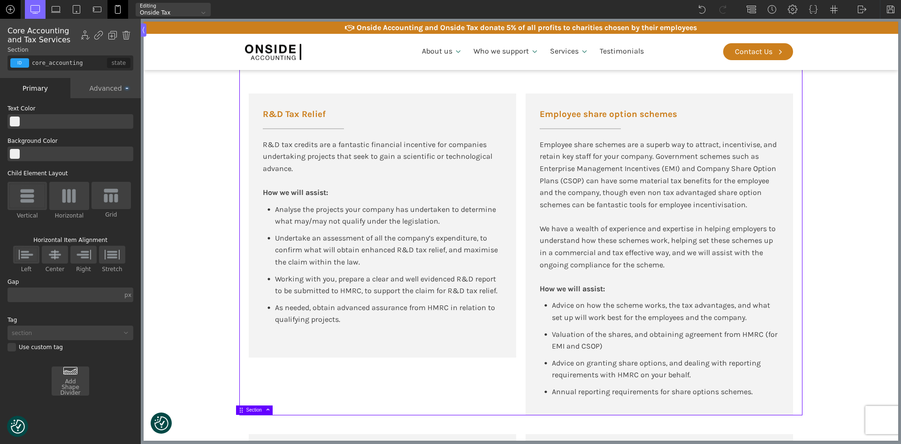
click at [11, 7] on img at bounding box center [10, 9] width 9 height 9
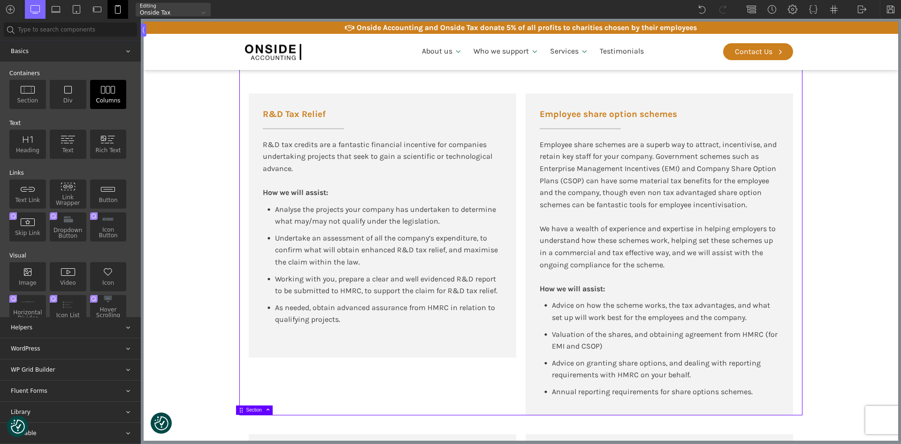
click at [103, 191] on div "Button" at bounding box center [108, 193] width 37 height 29
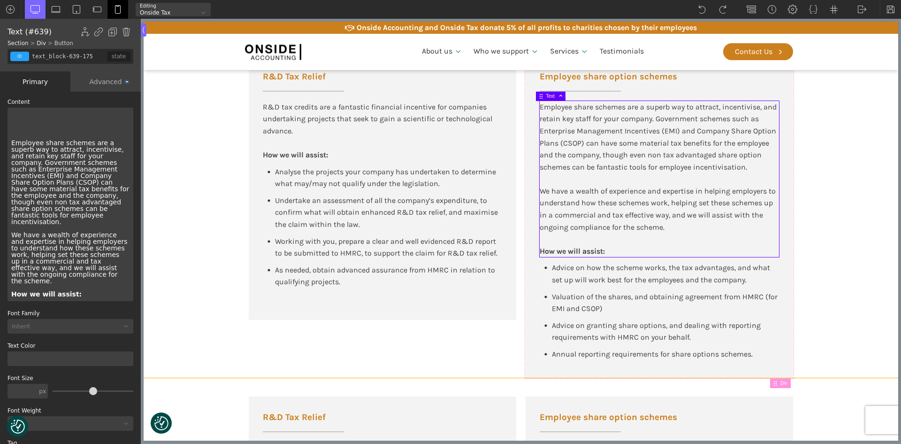
scroll to position [626, 0]
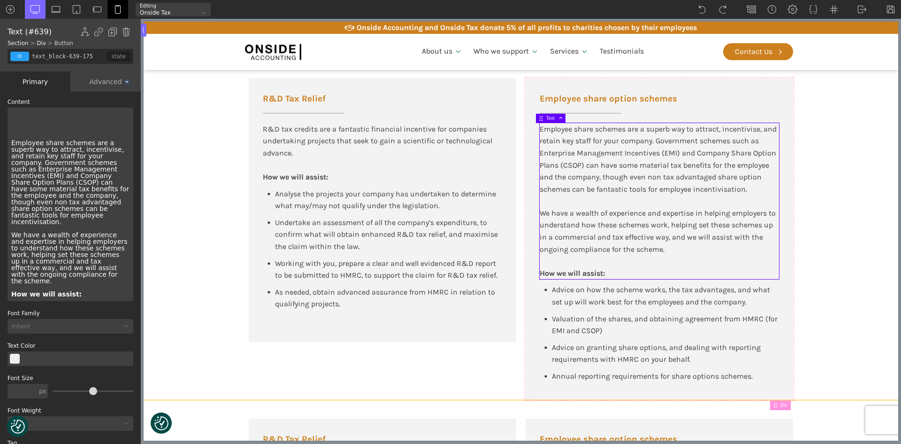
click at [856, 257] on section "Tax Advisory for New Tech and High-Growth Companies R&D Tax Relief R&D tax cred…" at bounding box center [521, 182] width 755 height 435
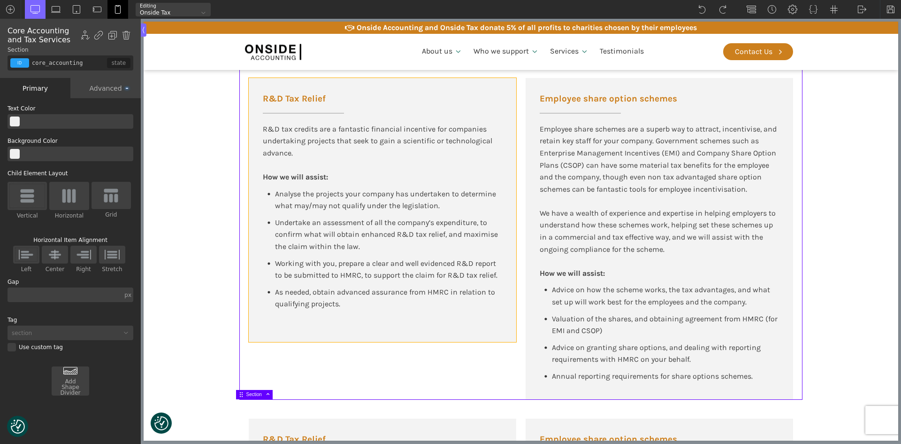
click at [324, 323] on div "R&D Tax Relief R&D tax credits are a fantastic financial incentive for companie…" at bounding box center [383, 210] width 268 height 264
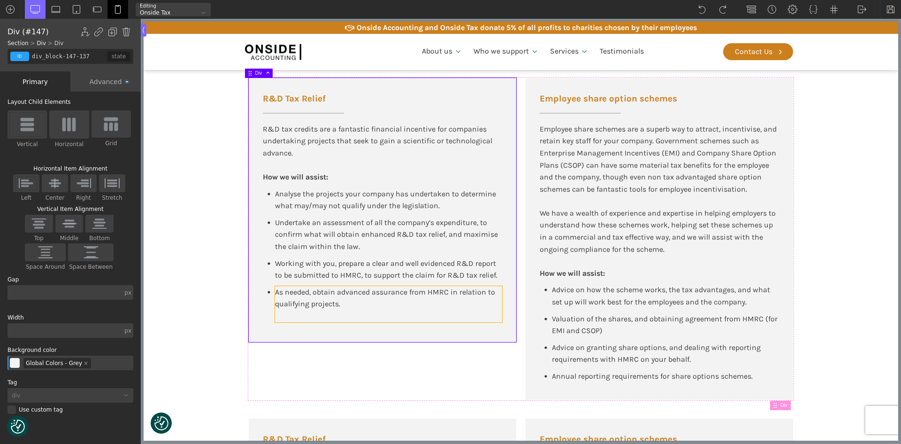
click at [352, 301] on div "As needed, obtain advanced assurance from HMRC in relation to qualifying projec…" at bounding box center [388, 304] width 227 height 36
type input "text_block-614-175"
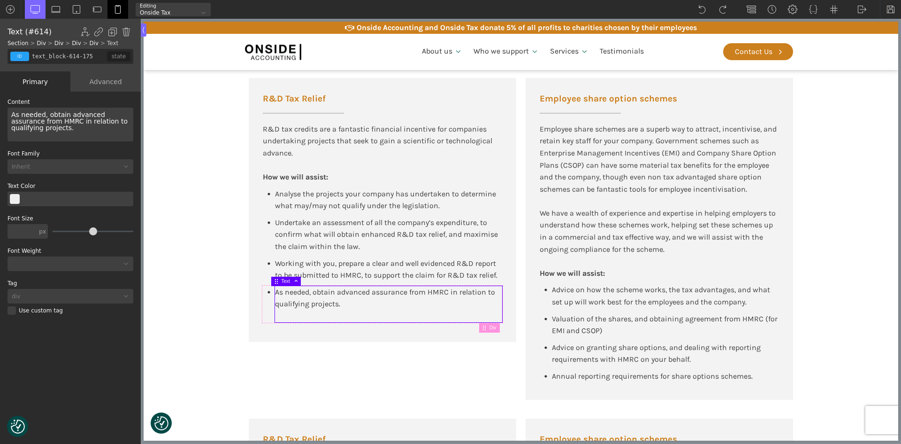
click at [51, 129] on div "As needed, obtain advanced assurance from HMRC in relation to qualifying projec…" at bounding box center [71, 125] width 126 height 34
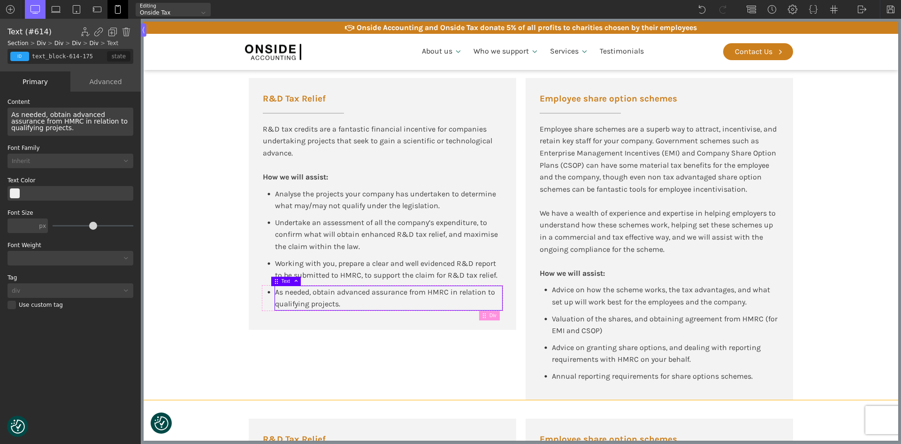
click at [834, 198] on section "Tax Advisory for New Tech and High-Growth Companies R&D Tax Relief R&D tax cred…" at bounding box center [521, 182] width 755 height 435
type input "core_accounting"
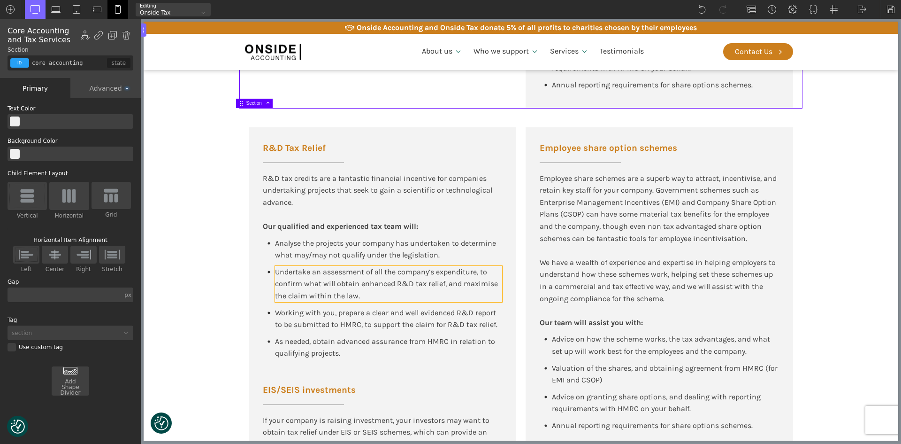
scroll to position [908, 0]
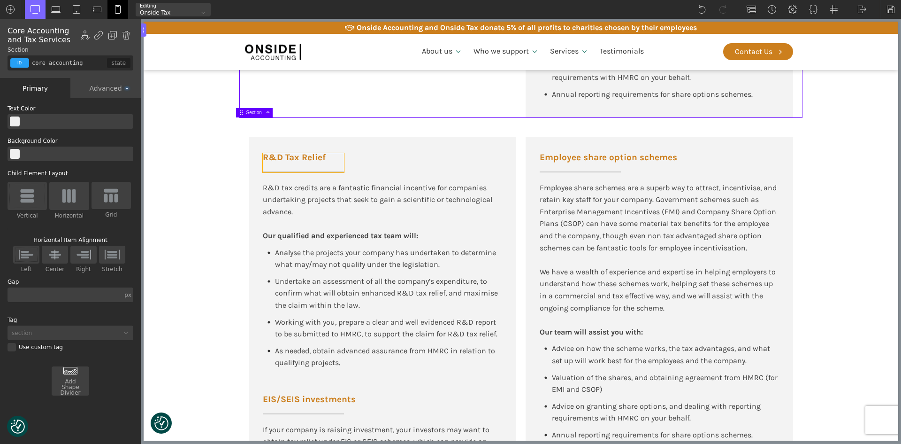
click at [279, 157] on span "R&D Tax Relief" at bounding box center [303, 157] width 81 height 9
type input "left-underline"
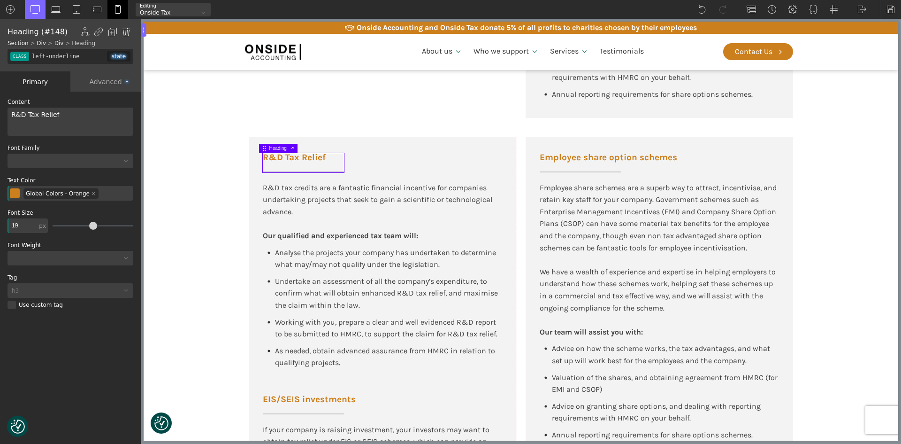
click at [124, 28] on img at bounding box center [126, 31] width 9 height 9
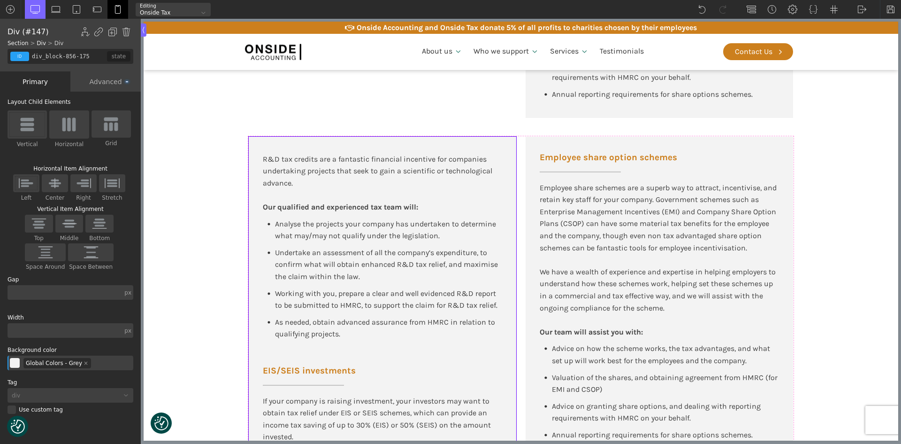
click at [292, 175] on div "R&D tax credits are a fantastic financial incentive for companies undertaking p…" at bounding box center [382, 171] width 239 height 36
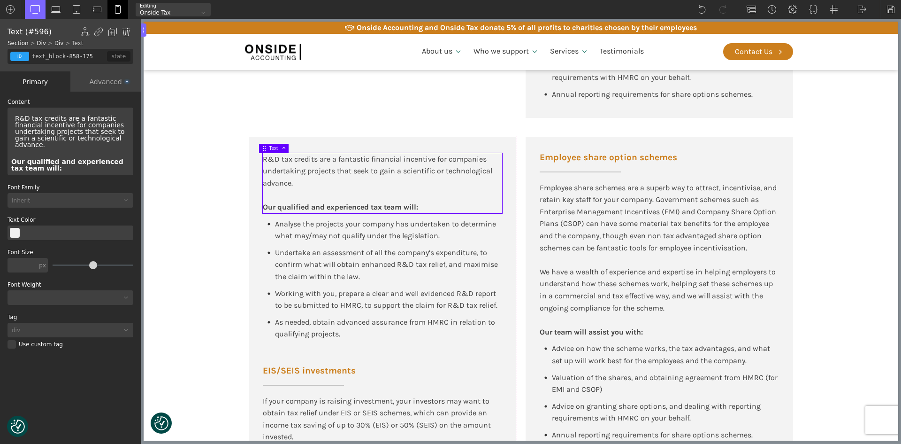
click at [127, 29] on img at bounding box center [126, 31] width 9 height 9
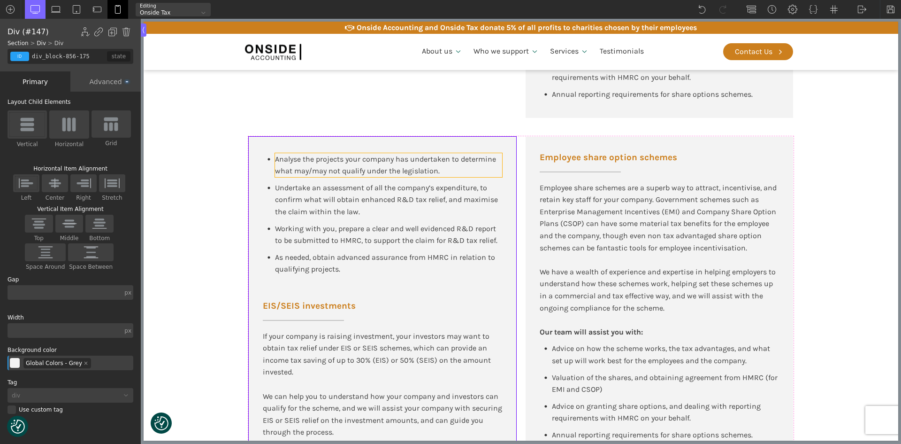
click at [303, 162] on span "Analyse the projects your company has undertaken to determine what may/may not …" at bounding box center [386, 164] width 223 height 21
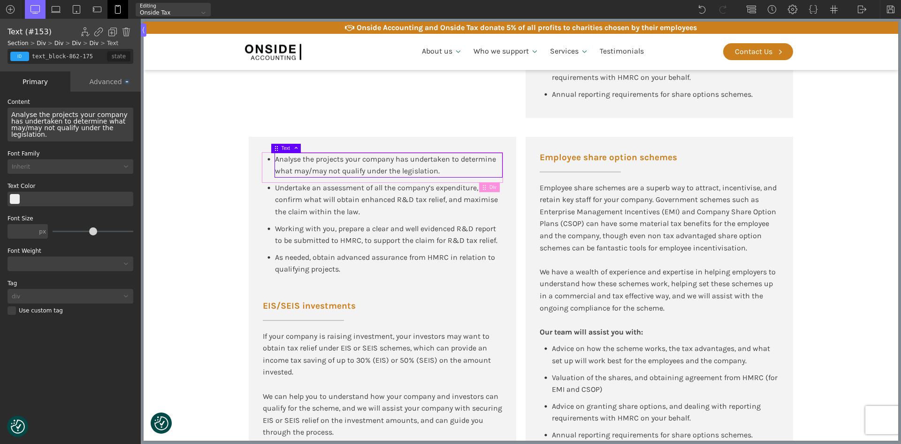
click at [263, 169] on div "Analyse the projects your company has undertaken to determine what may/may not …" at bounding box center [382, 167] width 239 height 29
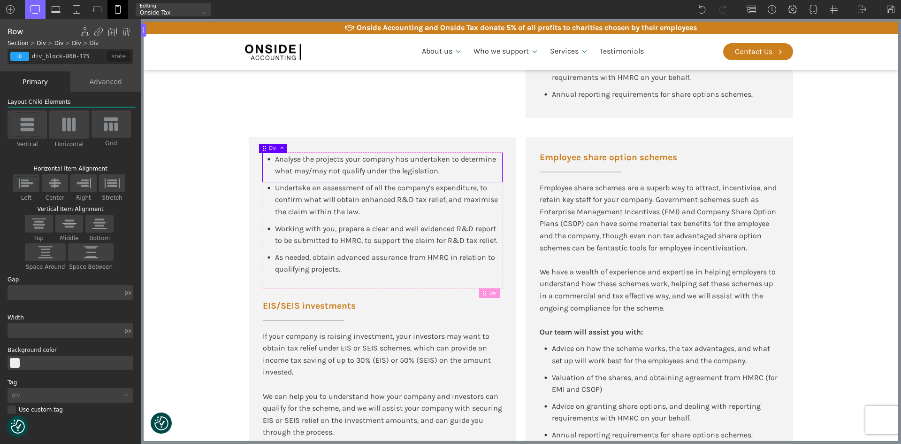
drag, startPoint x: 123, startPoint y: 33, endPoint x: 133, endPoint y: 41, distance: 12.7
click at [124, 33] on img at bounding box center [126, 31] width 9 height 9
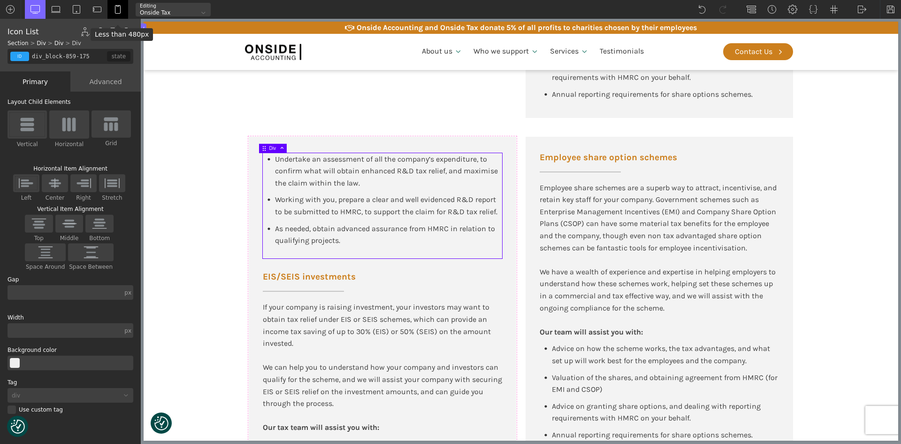
click at [126, 31] on div "Less than 480px" at bounding box center [122, 35] width 54 height 8
click at [126, 31] on img at bounding box center [126, 31] width 9 height 9
type input "div_block-856-175"
type input "color(10)"
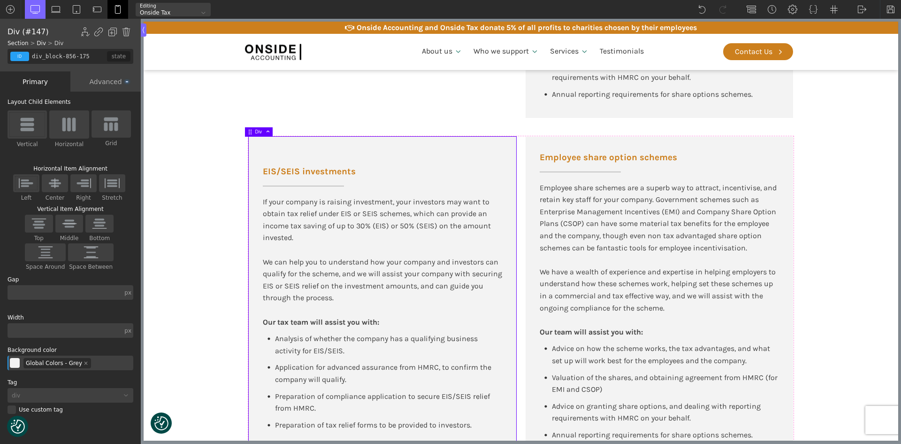
click at [313, 160] on div "EIS/SEIS investments If your company is raising investment, your investors may …" at bounding box center [383, 296] width 268 height 319
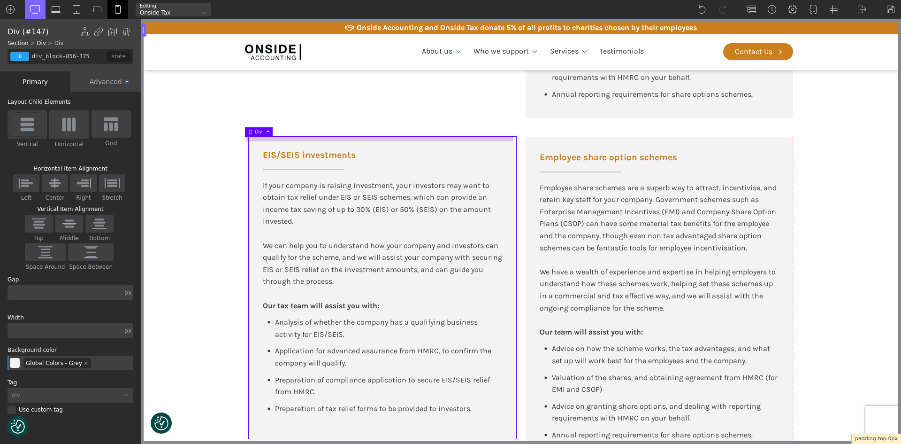
drag, startPoint x: 274, startPoint y: 149, endPoint x: 274, endPoint y: 138, distance: 11.3
click at [274, 138] on div at bounding box center [380, 139] width 268 height 5
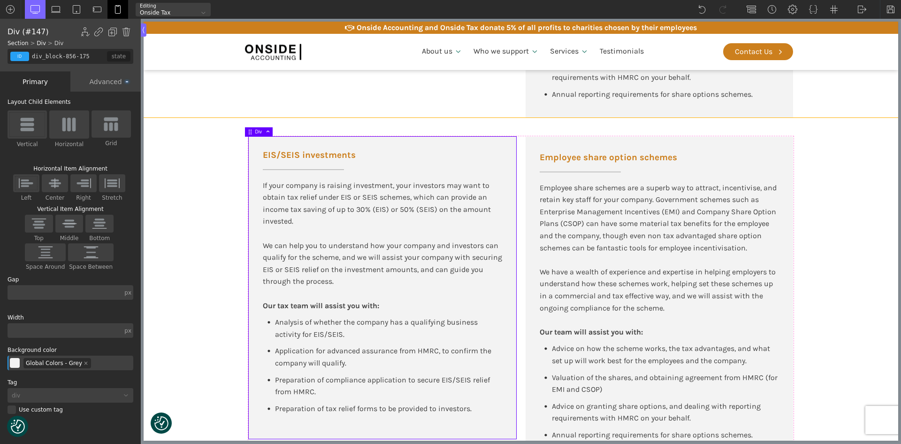
click at [181, 155] on section "EIS/SEIS investments If your company is raising investment, your investors may …" at bounding box center [521, 288] width 755 height 340
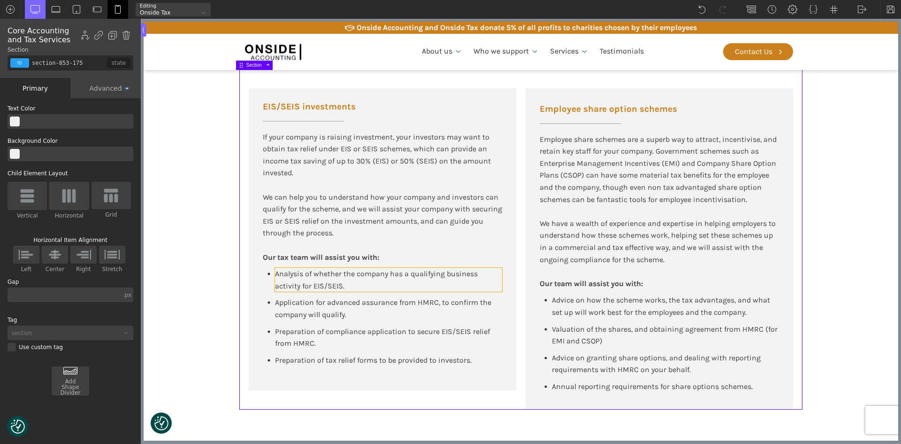
scroll to position [1001, 0]
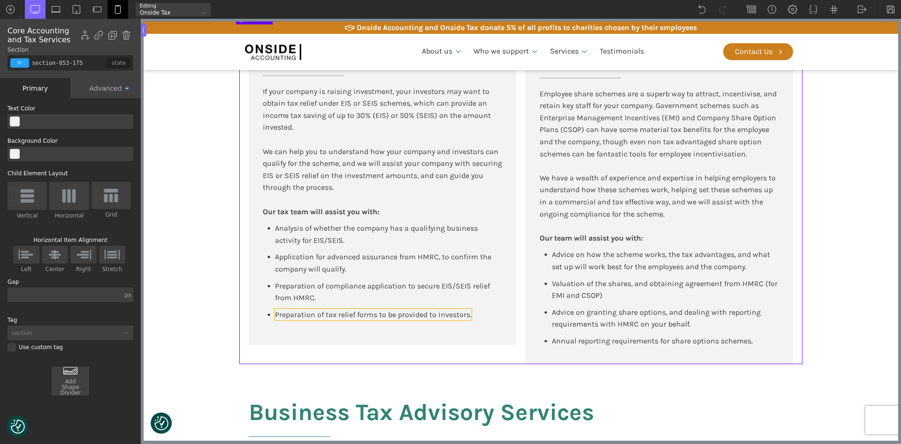
click at [323, 316] on span "Preparation of tax relief forms to be provided to investors." at bounding box center [373, 314] width 197 height 9
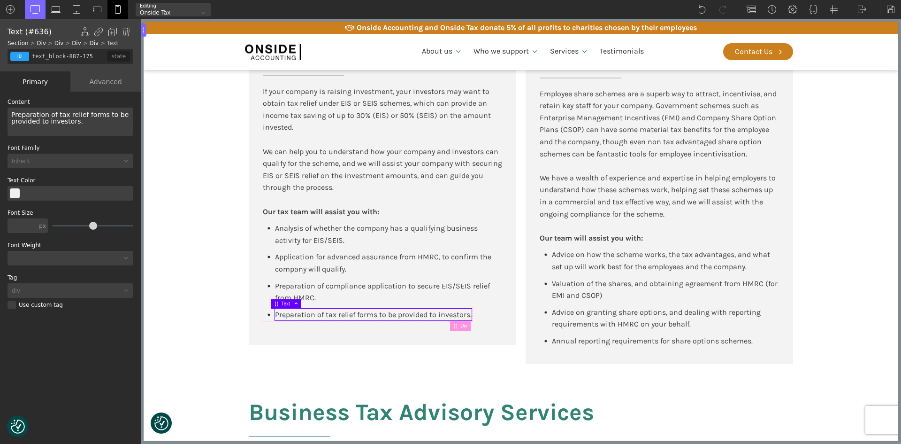
click at [96, 119] on div "Preparation of tax relief forms to be provided to investors." at bounding box center [71, 122] width 126 height 28
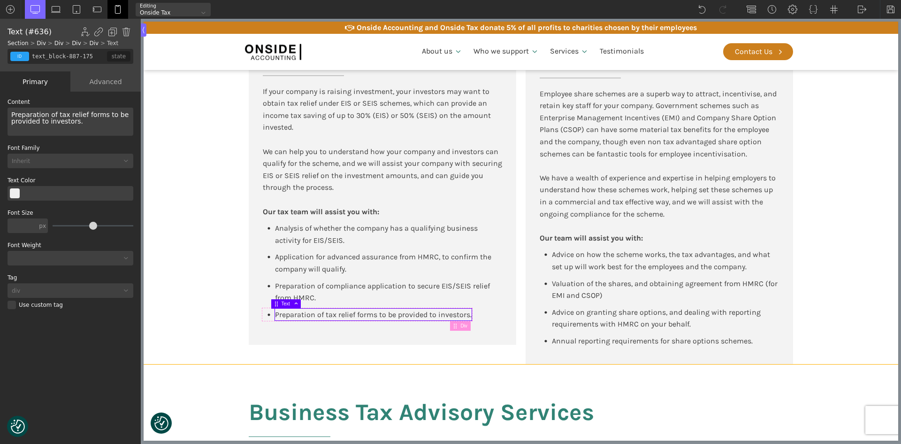
click at [206, 250] on section "EIS/SEIS investments If your company is raising investment, your investors may …" at bounding box center [521, 194] width 755 height 340
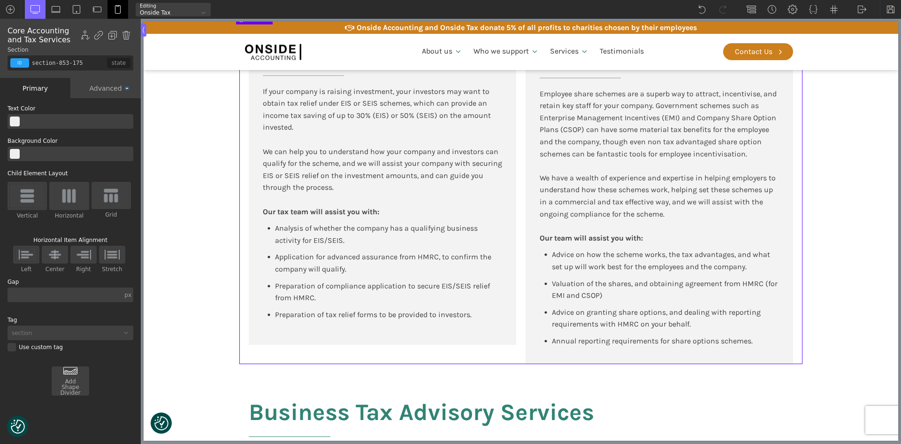
click at [319, 338] on div "EIS/SEIS investments If your company is raising investment, your investors may …" at bounding box center [383, 194] width 268 height 302
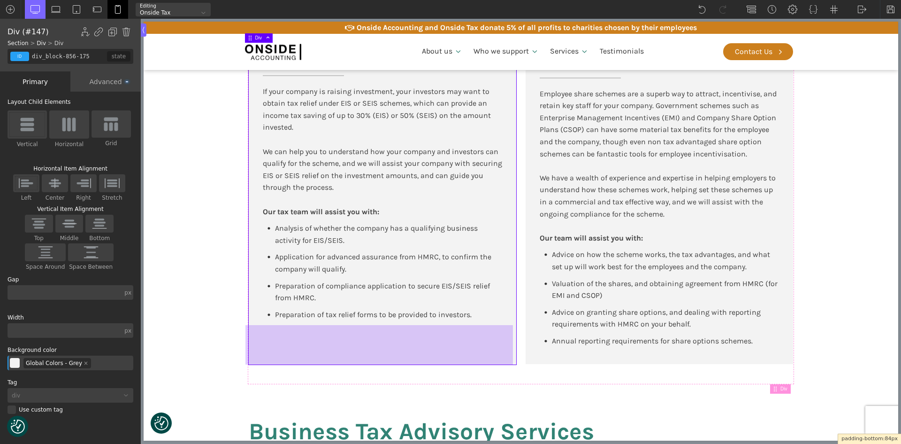
drag, startPoint x: 327, startPoint y: 344, endPoint x: 331, endPoint y: 363, distance: 20.0
click at [331, 363] on div at bounding box center [380, 344] width 268 height 39
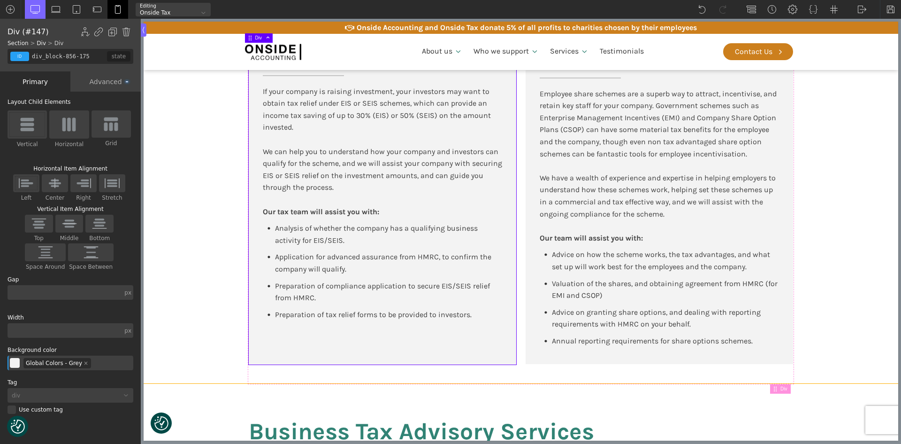
click at [223, 342] on section "EIS/SEIS investments If your company is raising investment, your investors may …" at bounding box center [521, 204] width 755 height 360
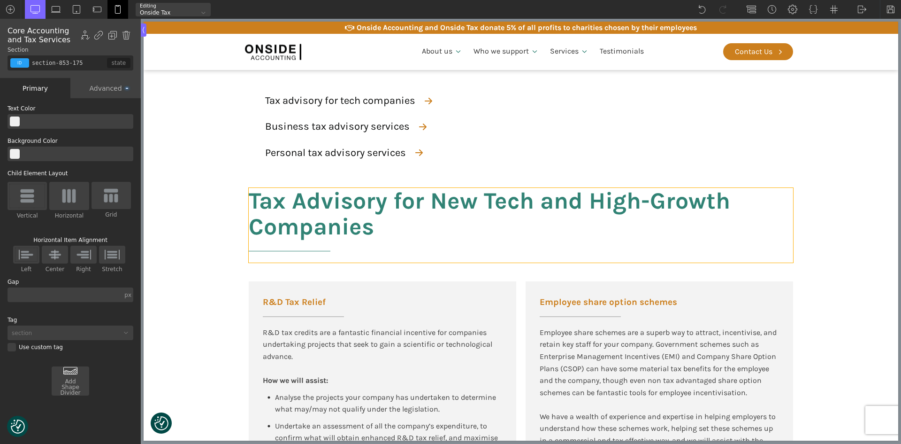
scroll to position [563, 0]
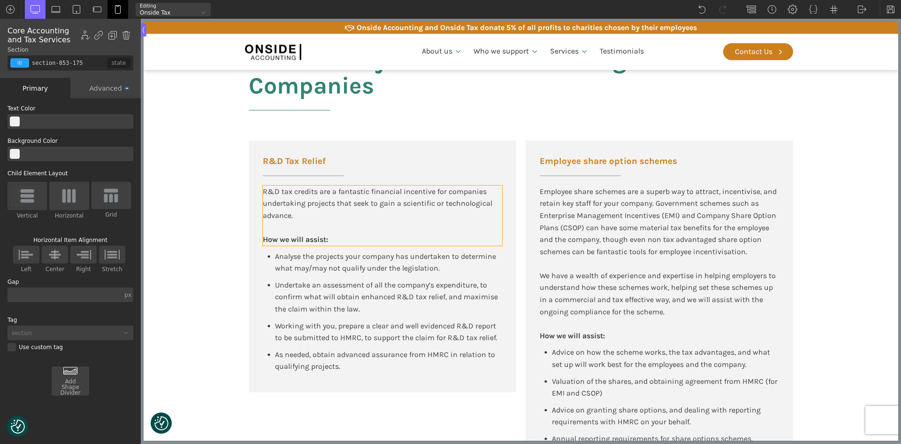
drag, startPoint x: 384, startPoint y: 204, endPoint x: 192, endPoint y: 201, distance: 192.1
click at [384, 204] on div "R&D tax credits are a fantastic financial incentive for companies undertaking p…" at bounding box center [382, 203] width 239 height 36
type input "text_block-596-175"
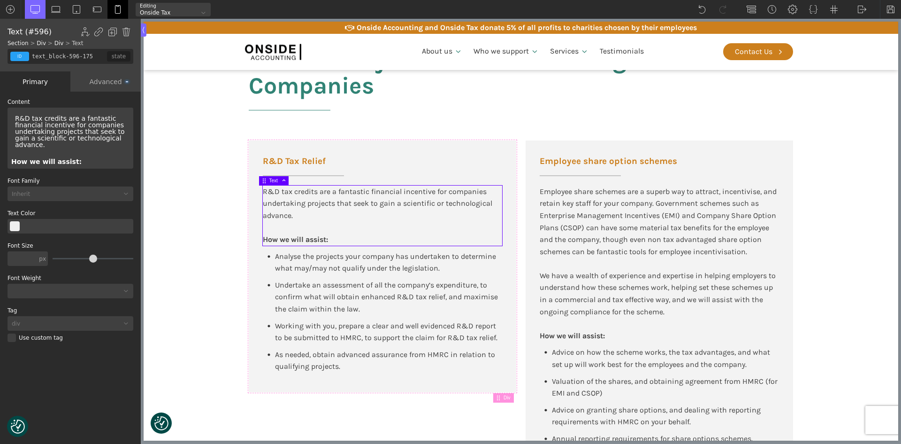
click at [15, 119] on div "R&D tax credits are a fantastic financial incentive for companies undertaking p…" at bounding box center [70, 131] width 118 height 40
